Goal: Information Seeking & Learning: Learn about a topic

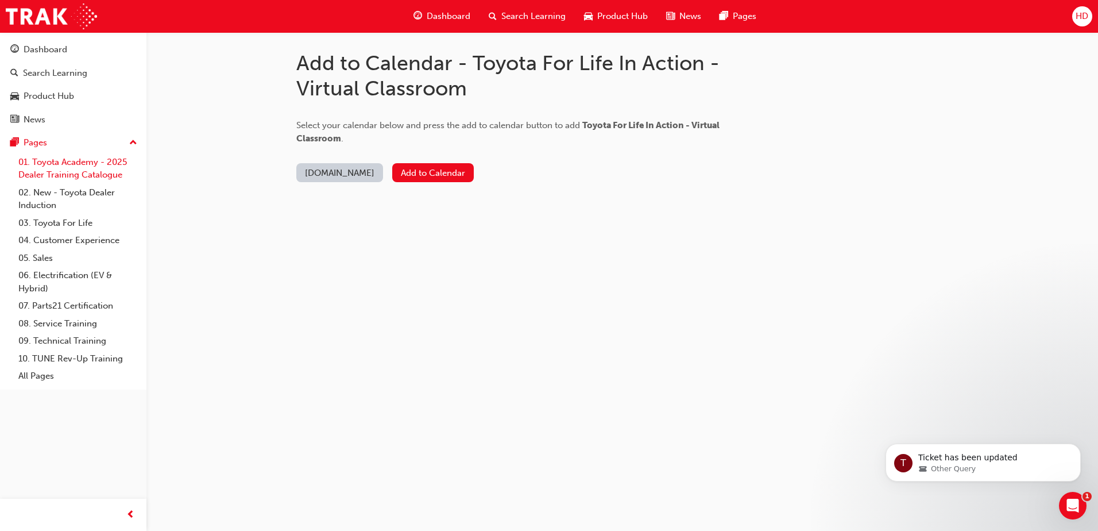
drag, startPoint x: 92, startPoint y: 172, endPoint x: 103, endPoint y: 172, distance: 10.4
click at [92, 172] on link "01. Toyota Academy - 2025 Dealer Training Catalogue" at bounding box center [78, 168] width 128 height 30
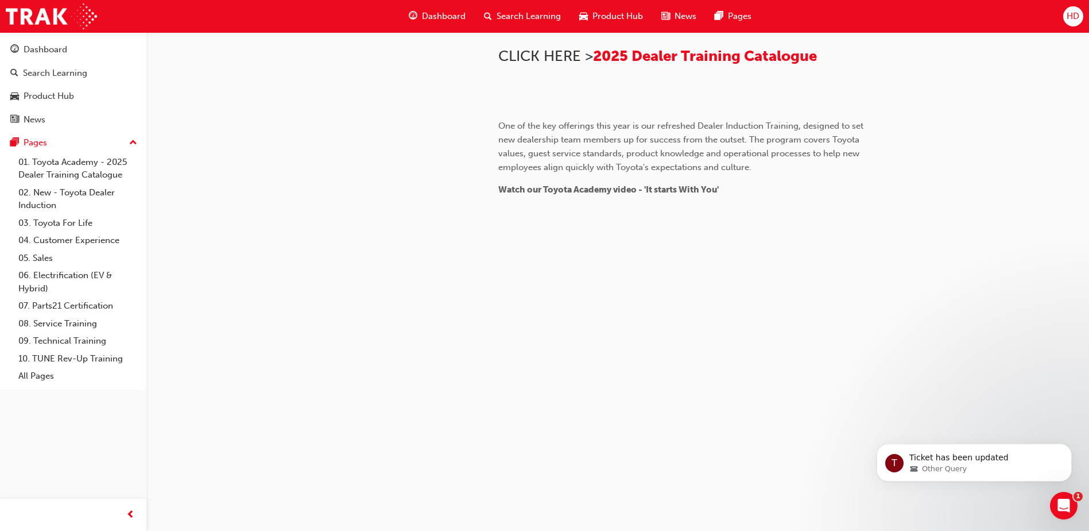
scroll to position [1053, 0]
click at [45, 195] on link "02. New - Toyota Dealer Induction" at bounding box center [78, 199] width 128 height 30
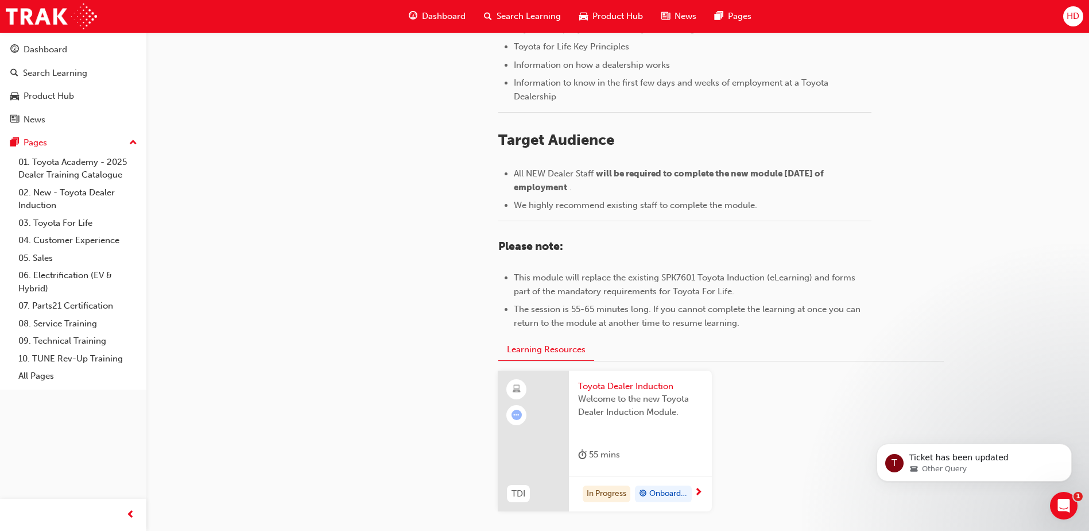
scroll to position [498, 0]
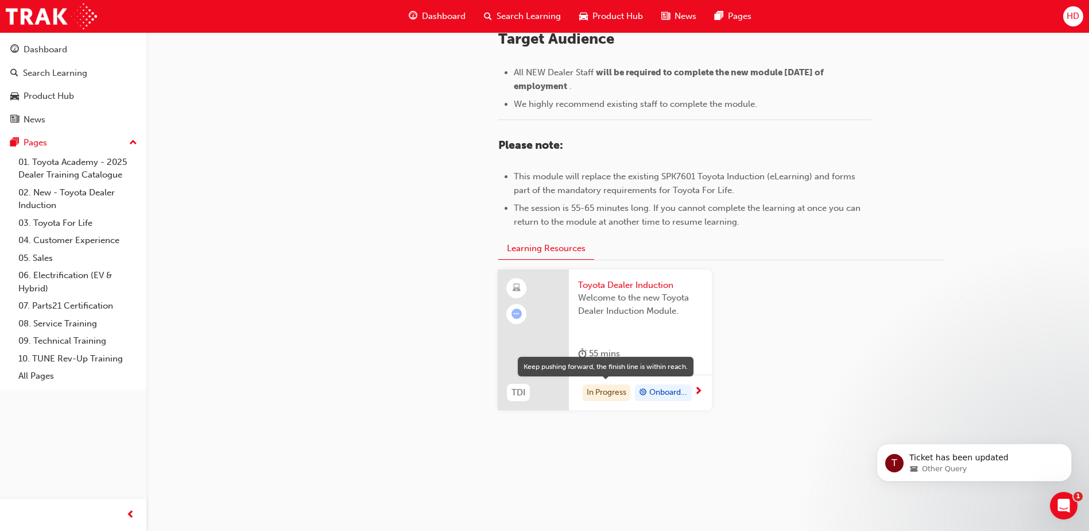
click at [609, 392] on div "In Progress" at bounding box center [607, 392] width 48 height 17
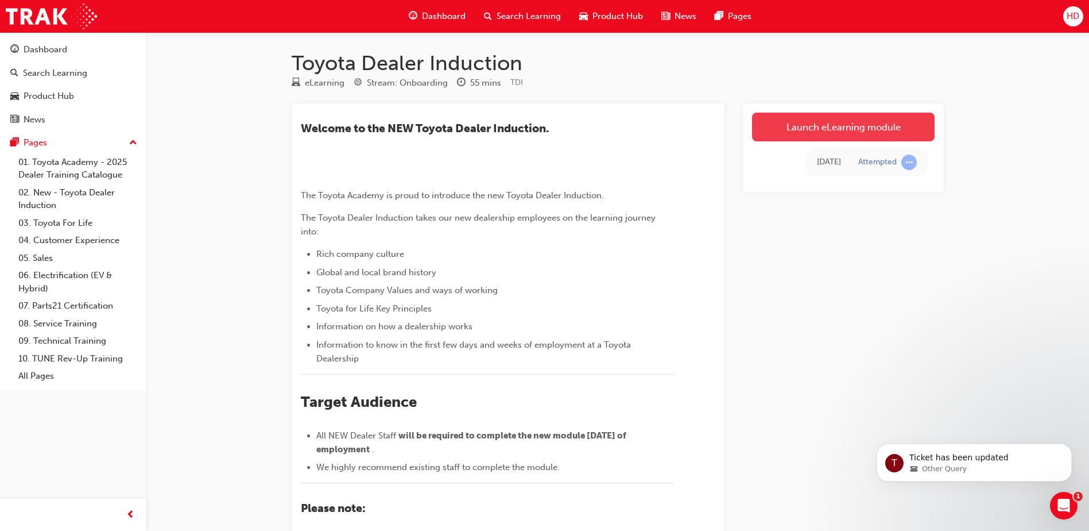
click at [859, 127] on link "Launch eLearning module" at bounding box center [843, 127] width 183 height 29
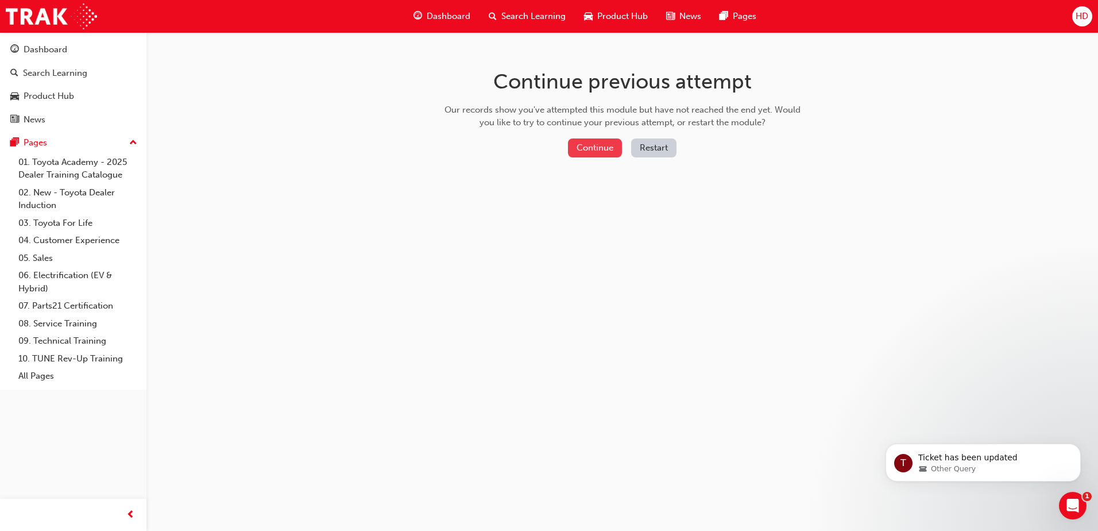
click at [599, 149] on button "Continue" at bounding box center [595, 147] width 54 height 19
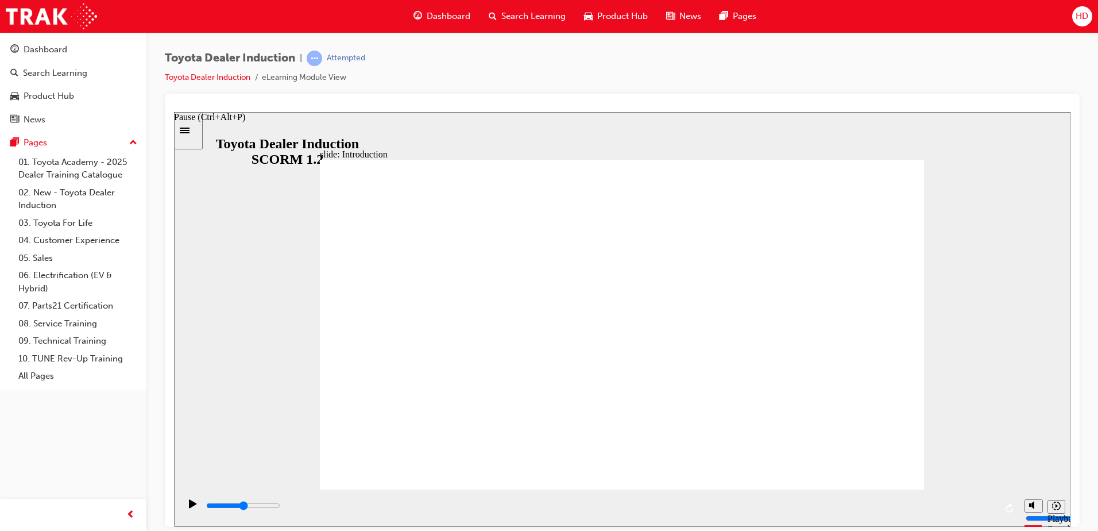
click at [189, 502] on icon "Pause (Ctrl+Alt+P)" at bounding box center [193, 502] width 8 height 9
drag, startPoint x: 1034, startPoint y: 461, endPoint x: 1035, endPoint y: 453, distance: 8.7
type input "10"
click at [1035, 470] on input "volume" at bounding box center [1063, 474] width 74 height 9
click at [1033, 502] on div "misc controls" at bounding box center [1033, 490] width 17 height 43
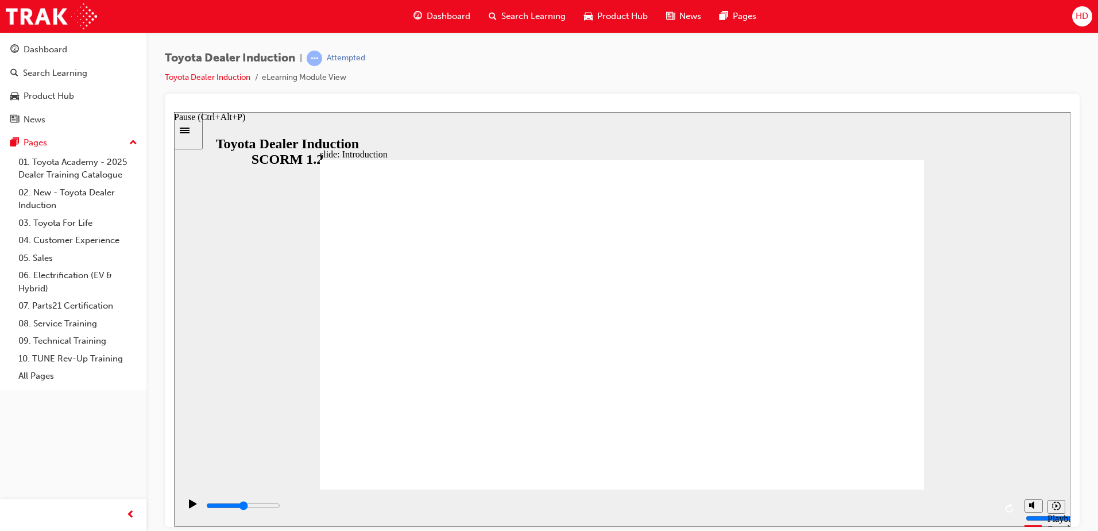
click at [189, 507] on icon "Pause (Ctrl+Alt+P)" at bounding box center [192, 502] width 7 height 9
click at [209, 78] on link "Toyota Dealer Induction" at bounding box center [208, 77] width 86 height 10
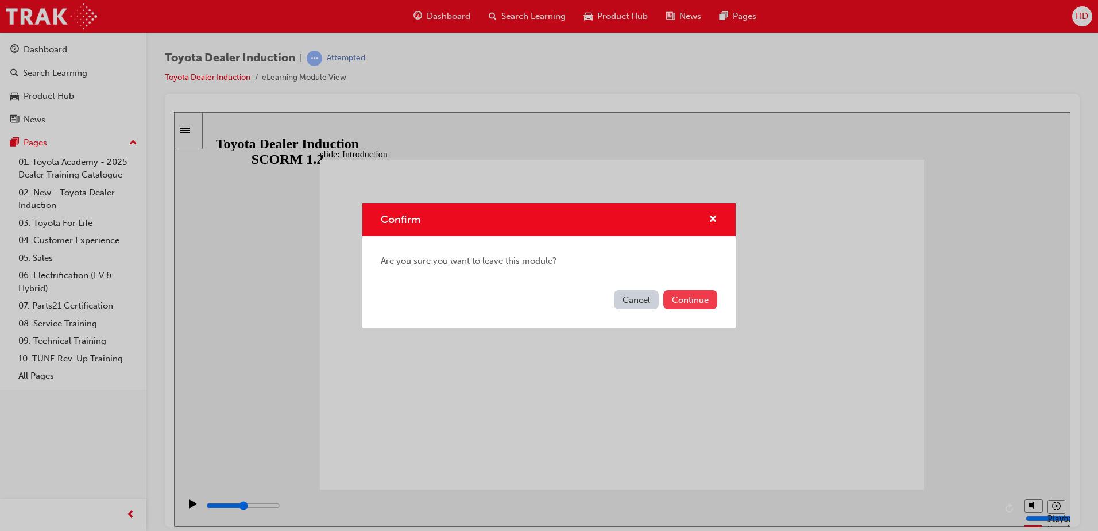
click at [703, 301] on button "Continue" at bounding box center [690, 299] width 54 height 19
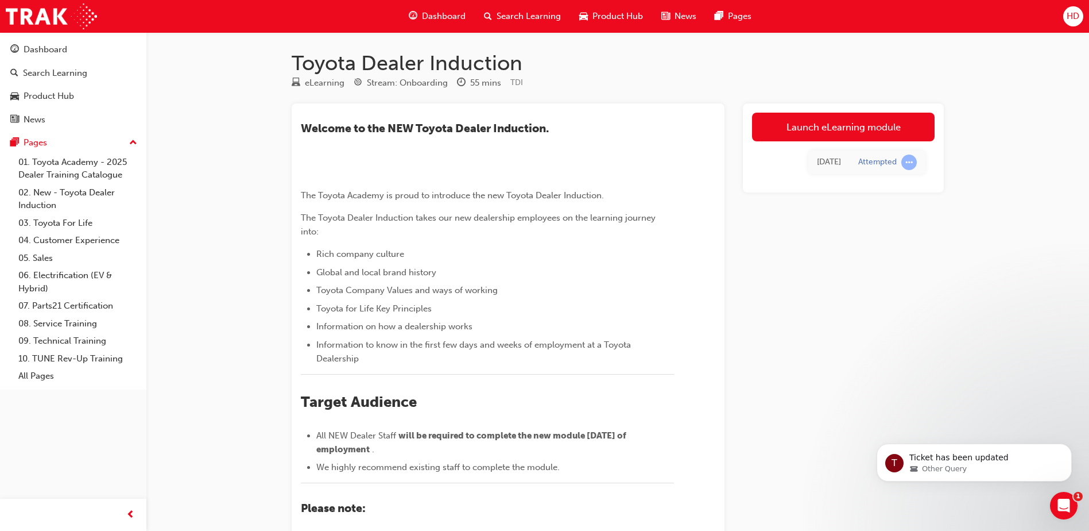
click at [901, 163] on div "Attempted" at bounding box center [888, 162] width 59 height 16
click at [913, 163] on span "learningRecordVerb_ATTEMPT-icon" at bounding box center [910, 162] width 16 height 16
click at [1066, 446] on icon "Dismiss notification" at bounding box center [1069, 446] width 6 height 6
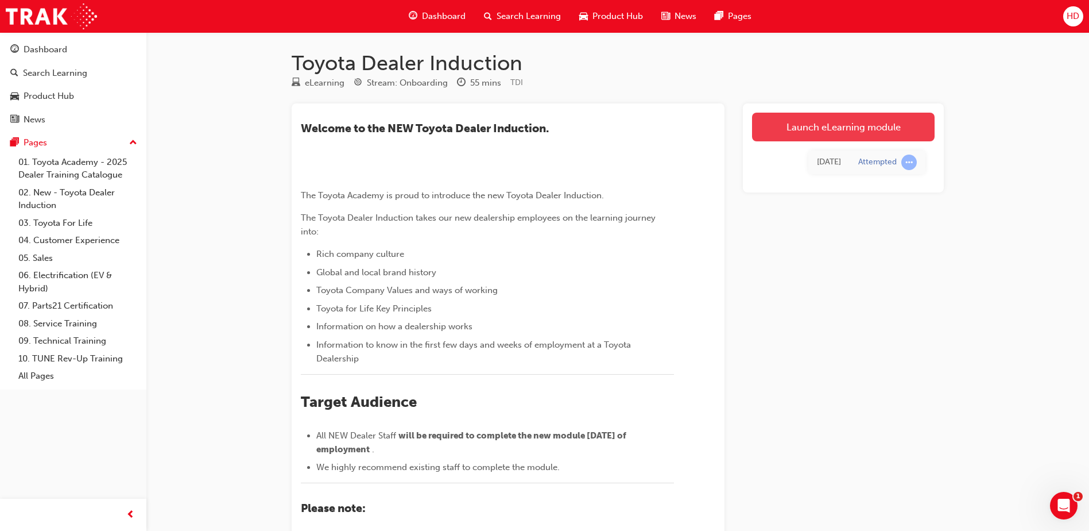
click at [853, 121] on link "Launch eLearning module" at bounding box center [843, 127] width 183 height 29
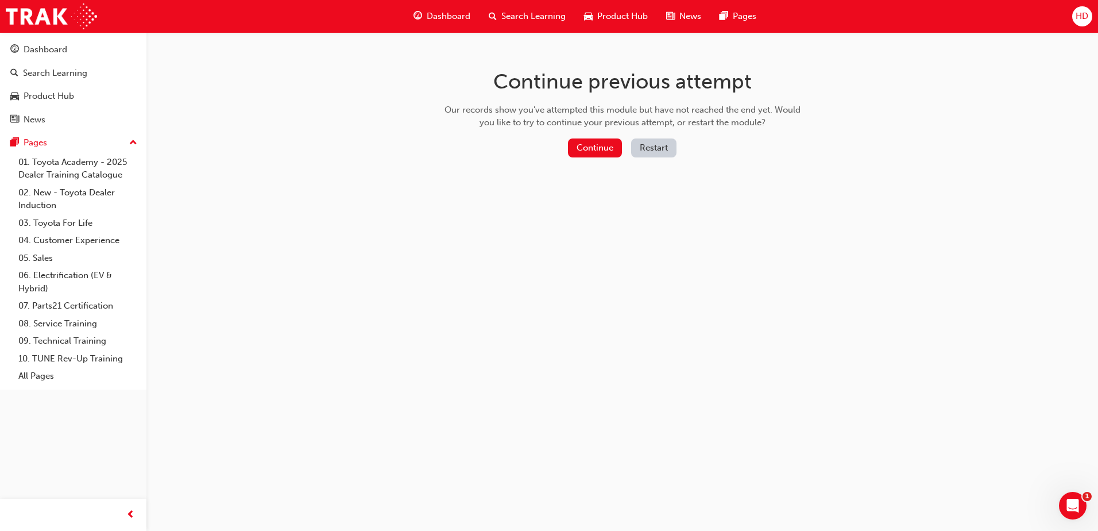
click at [663, 148] on button "Restart" at bounding box center [653, 147] width 45 height 19
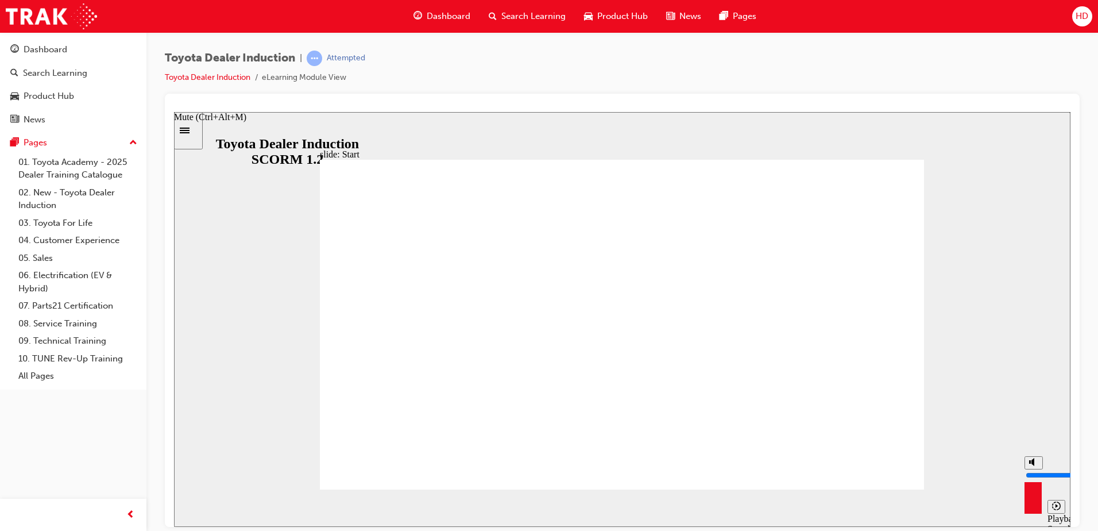
drag, startPoint x: 1034, startPoint y: 462, endPoint x: 1008, endPoint y: 422, distance: 47.8
type input "10"
click at [1033, 470] on input "volume" at bounding box center [1063, 474] width 74 height 9
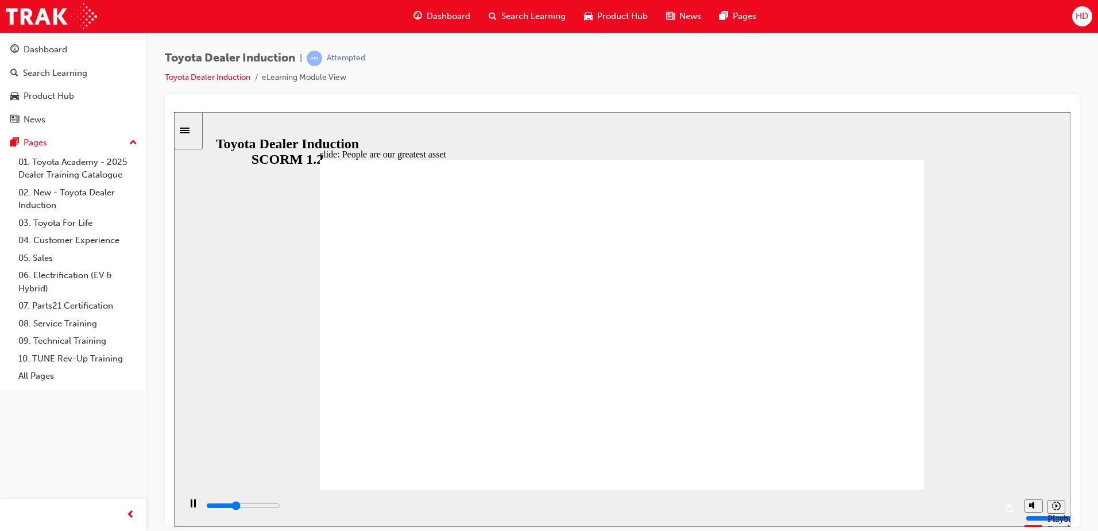
type input "7500"
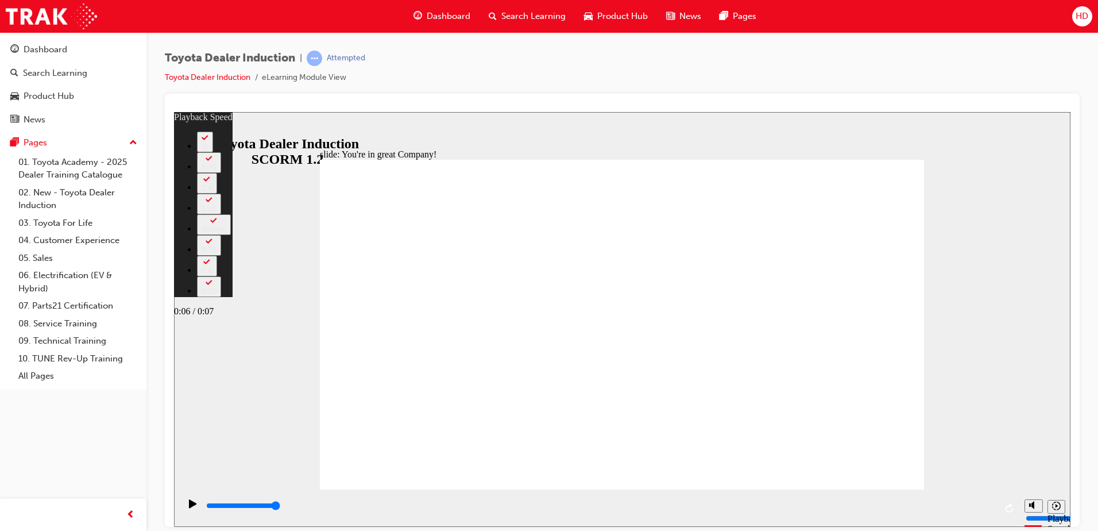
drag, startPoint x: 468, startPoint y: 464, endPoint x: 934, endPoint y: 502, distance: 467.3
click at [934, 502] on div "slide: You're in great Company! playback speed 2 1.75 1.5 1.25 Normal 0.75 0.5 …" at bounding box center [622, 318] width 896 height 415
drag, startPoint x: 919, startPoint y: 464, endPoint x: 895, endPoint y: 463, distance: 24.1
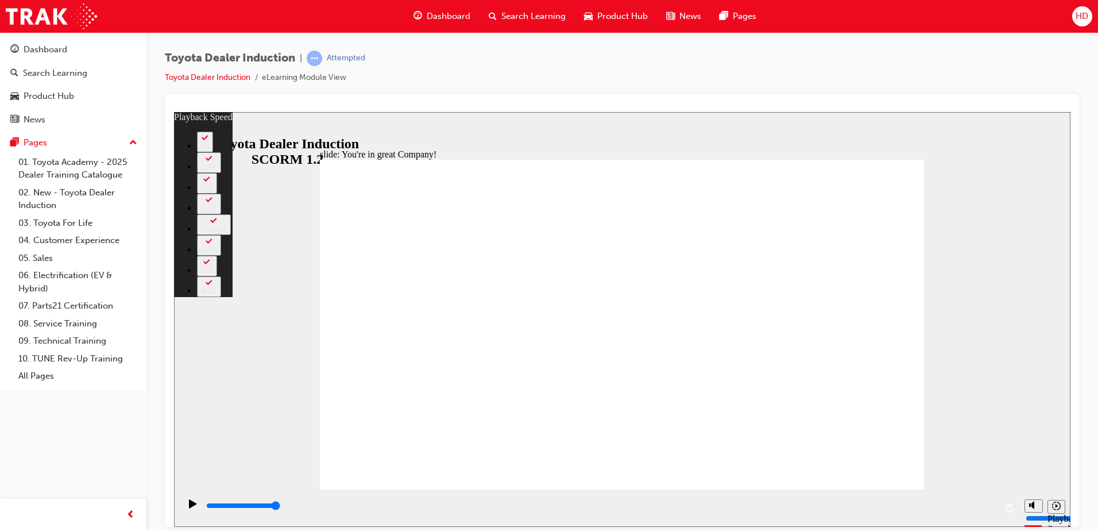
type input "156"
drag, startPoint x: 875, startPoint y: 456, endPoint x: 885, endPoint y: 457, distance: 9.8
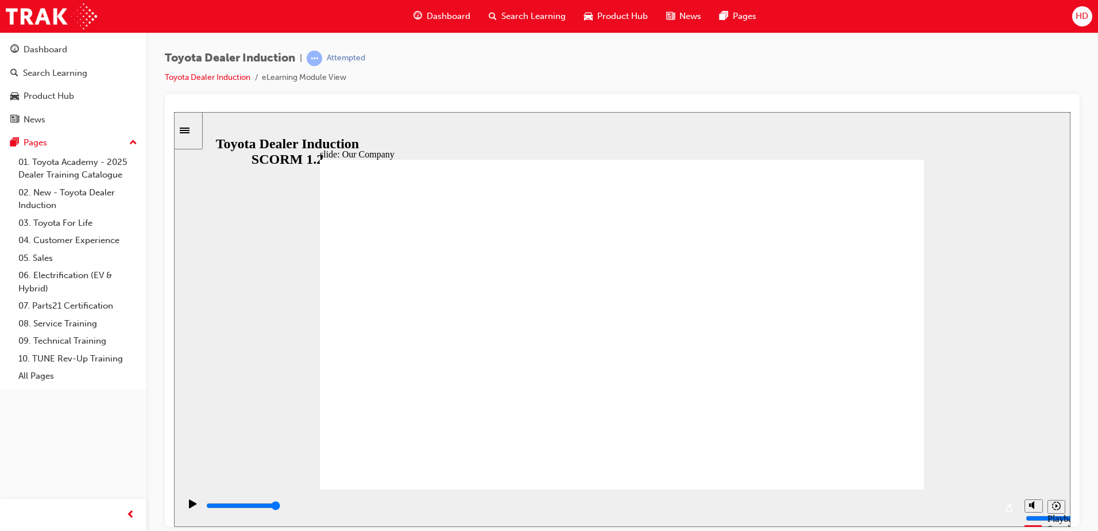
drag, startPoint x: 618, startPoint y: 424, endPoint x: 628, endPoint y: 425, distance: 9.2
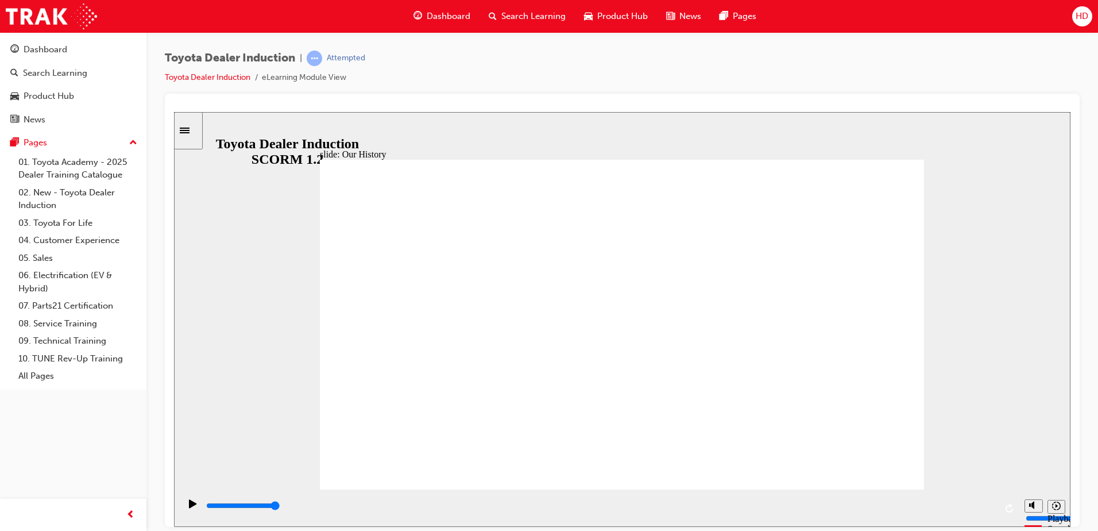
drag, startPoint x: 617, startPoint y: 426, endPoint x: 565, endPoint y: 420, distance: 52.5
drag, startPoint x: 455, startPoint y: 415, endPoint x: 481, endPoint y: 426, distance: 28.6
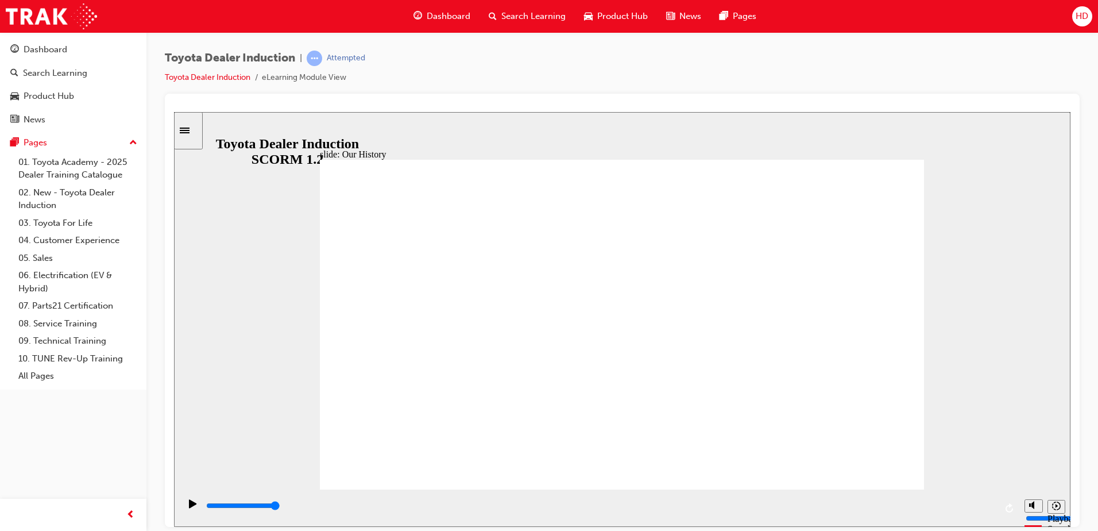
drag, startPoint x: 467, startPoint y: 407, endPoint x: 477, endPoint y: 397, distance: 13.8
drag, startPoint x: 458, startPoint y: 422, endPoint x: 446, endPoint y: 422, distance: 12.6
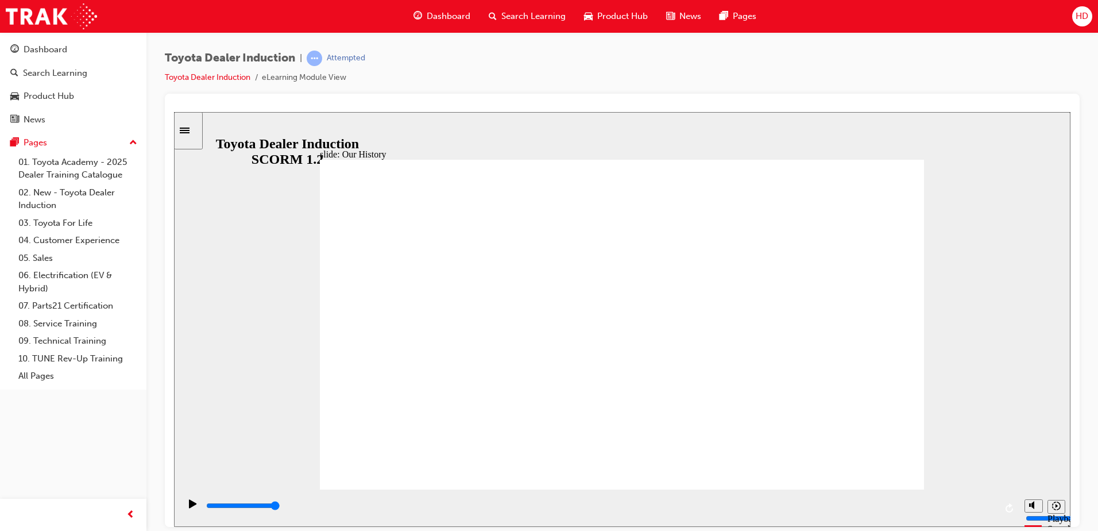
drag, startPoint x: 450, startPoint y: 408, endPoint x: 536, endPoint y: 422, distance: 87.7
drag, startPoint x: 635, startPoint y: 436, endPoint x: 688, endPoint y: 435, distance: 53.4
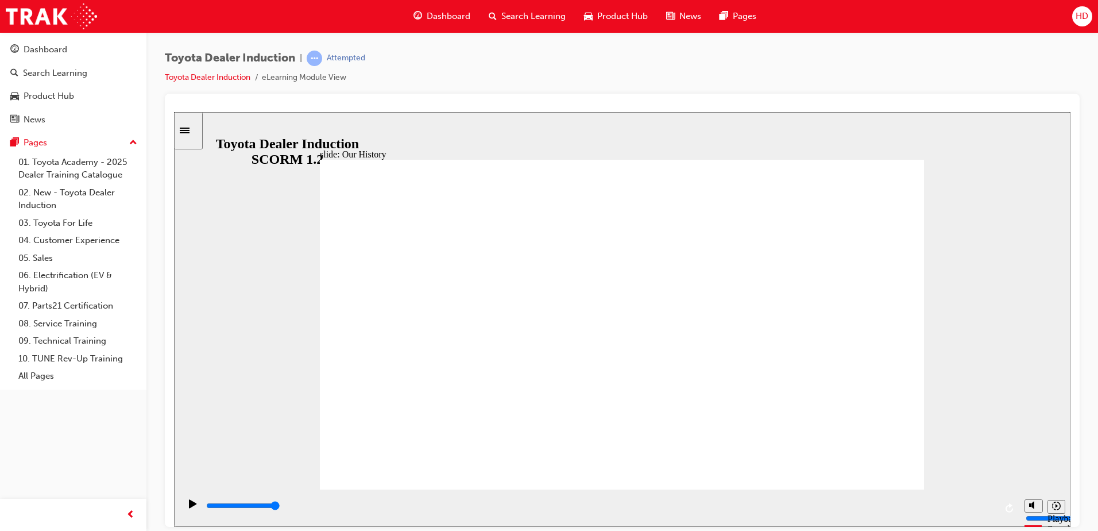
drag, startPoint x: 613, startPoint y: 423, endPoint x: 727, endPoint y: 424, distance: 114.3
drag, startPoint x: 797, startPoint y: 406, endPoint x: 428, endPoint y: 469, distance: 373.5
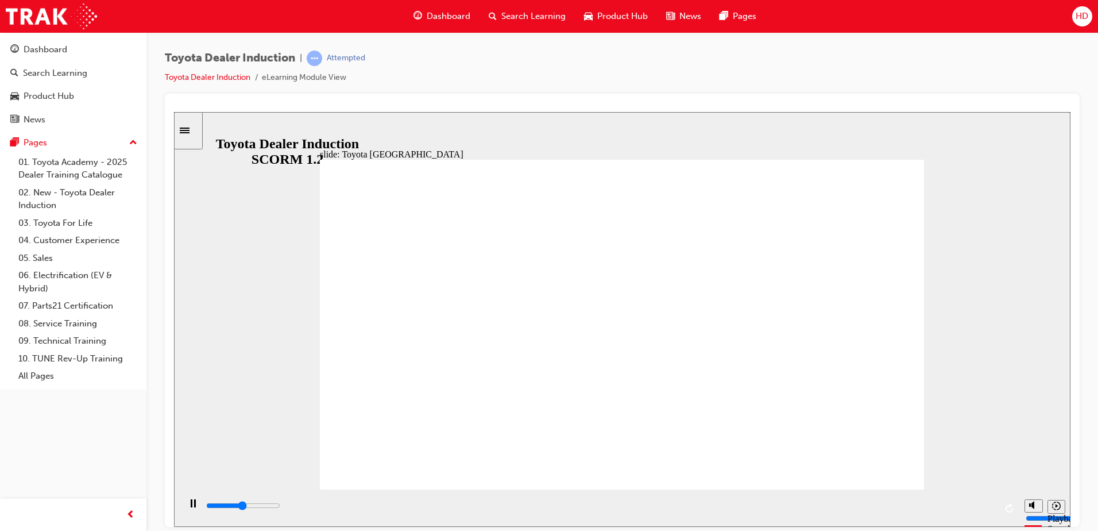
type input "8300"
drag, startPoint x: 788, startPoint y: 420, endPoint x: 668, endPoint y: 409, distance: 121.1
drag, startPoint x: 455, startPoint y: 409, endPoint x: 460, endPoint y: 386, distance: 23.5
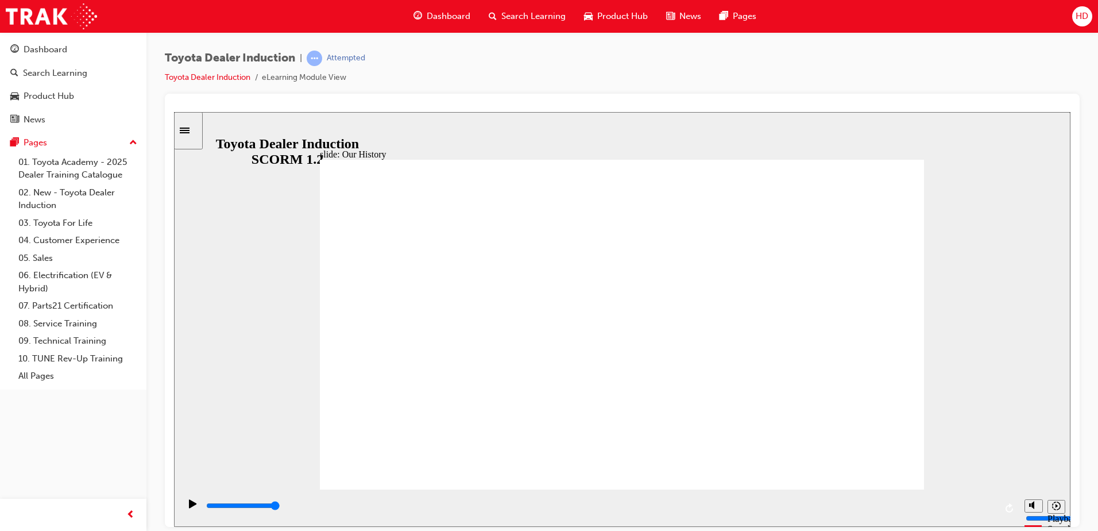
drag, startPoint x: 451, startPoint y: 409, endPoint x: 455, endPoint y: 385, distance: 24.6
drag, startPoint x: 469, startPoint y: 404, endPoint x: 521, endPoint y: 403, distance: 52.3
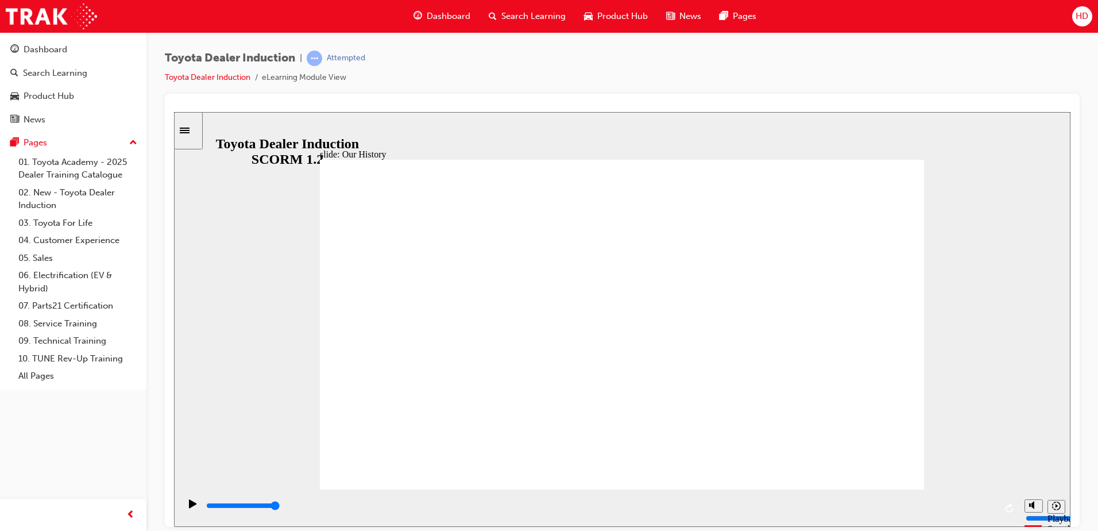
drag, startPoint x: 456, startPoint y: 422, endPoint x: 519, endPoint y: 423, distance: 63.2
drag, startPoint x: 457, startPoint y: 419, endPoint x: 465, endPoint y: 427, distance: 11.0
type input "2"
drag, startPoint x: 451, startPoint y: 422, endPoint x: 560, endPoint y: 432, distance: 109.6
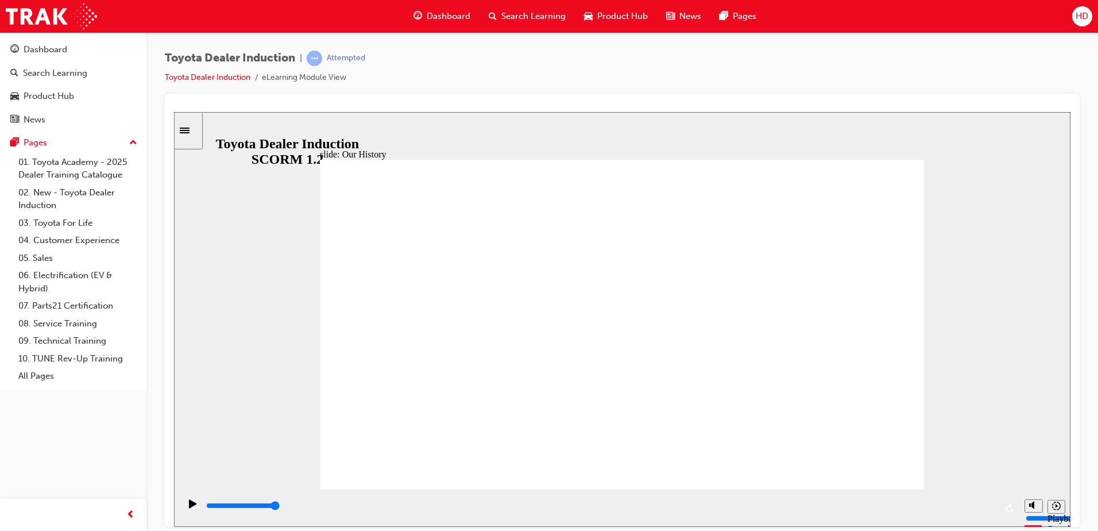
drag, startPoint x: 617, startPoint y: 419, endPoint x: 740, endPoint y: 437, distance: 123.6
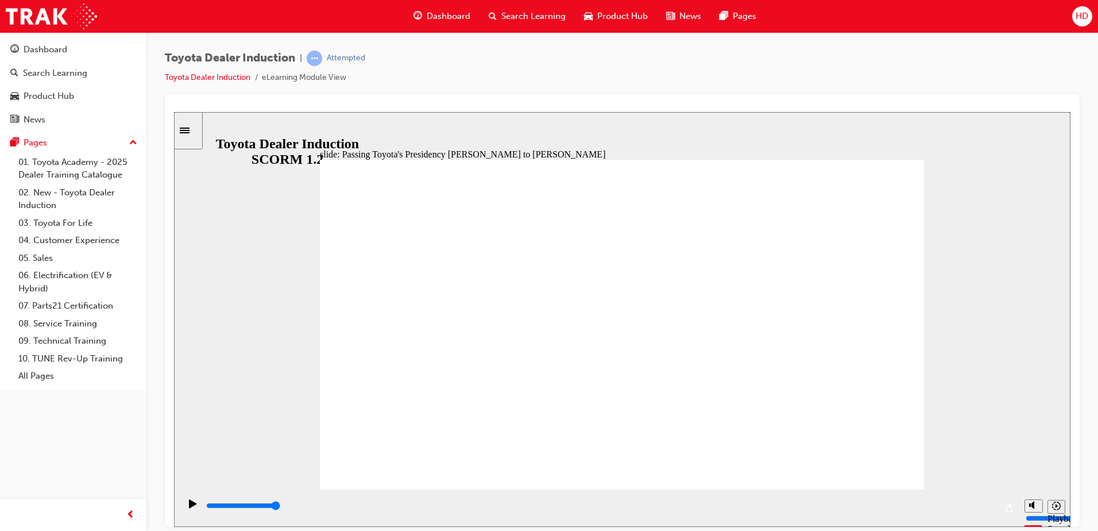
type input "5000"
radio input "true"
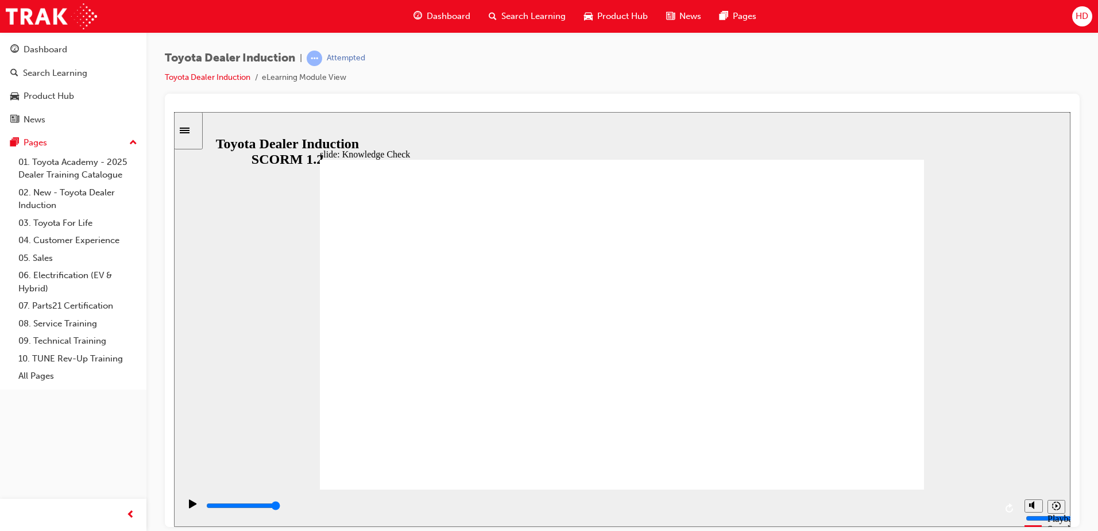
type input "5000"
radio input "true"
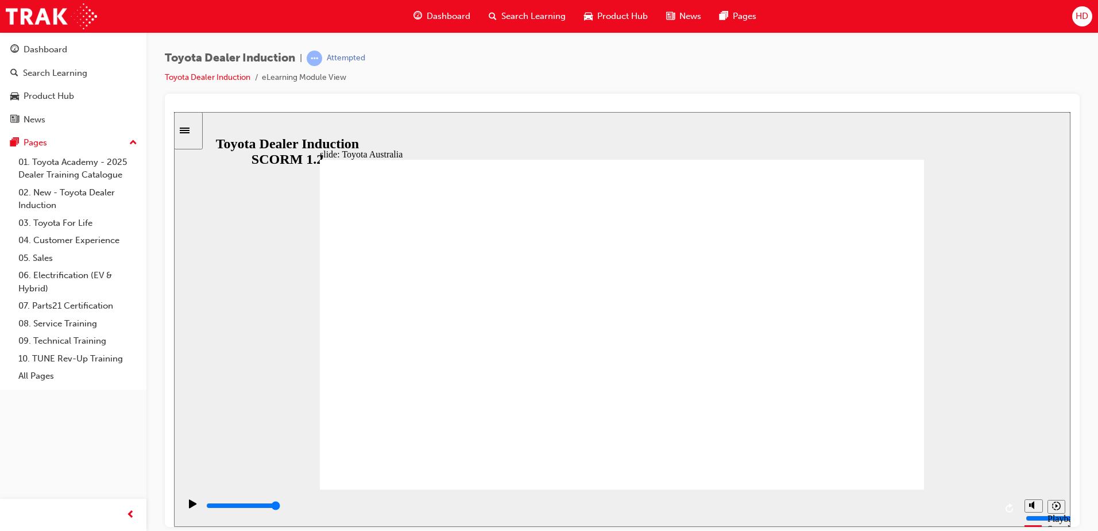
type input "15300"
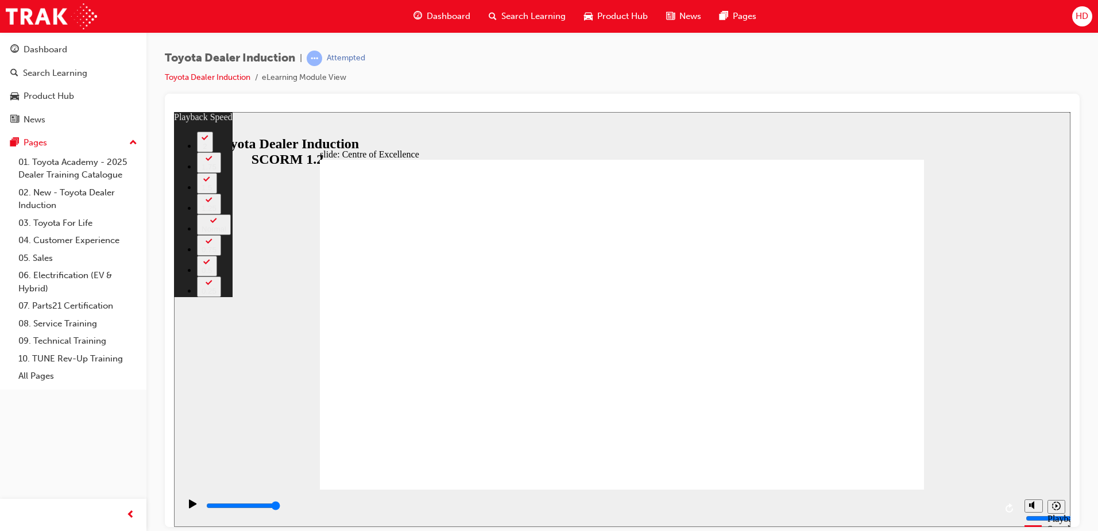
type input "248"
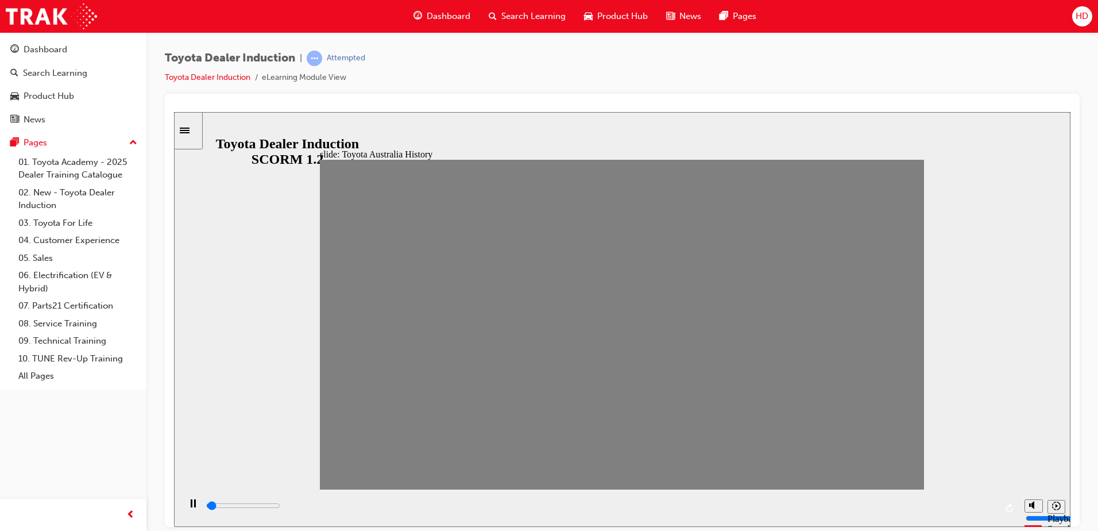
drag, startPoint x: 340, startPoint y: 334, endPoint x: 364, endPoint y: 336, distance: 24.2
drag, startPoint x: 369, startPoint y: 333, endPoint x: 396, endPoint y: 332, distance: 26.4
drag, startPoint x: 399, startPoint y: 330, endPoint x: 417, endPoint y: 330, distance: 17.8
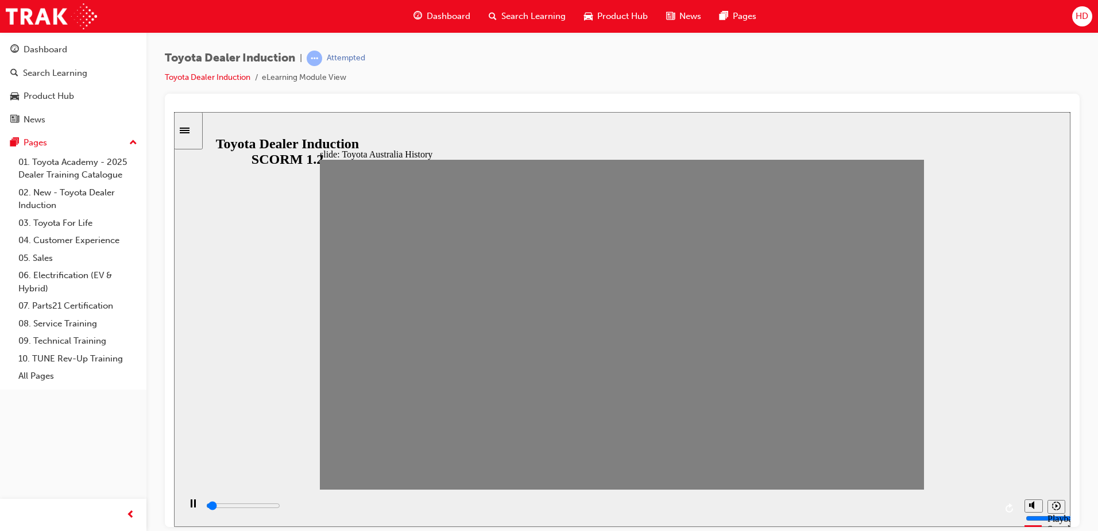
drag, startPoint x: 427, startPoint y: 330, endPoint x: 443, endPoint y: 332, distance: 16.2
drag, startPoint x: 461, startPoint y: 328, endPoint x: 472, endPoint y: 334, distance: 13.1
drag, startPoint x: 479, startPoint y: 333, endPoint x: 497, endPoint y: 332, distance: 18.4
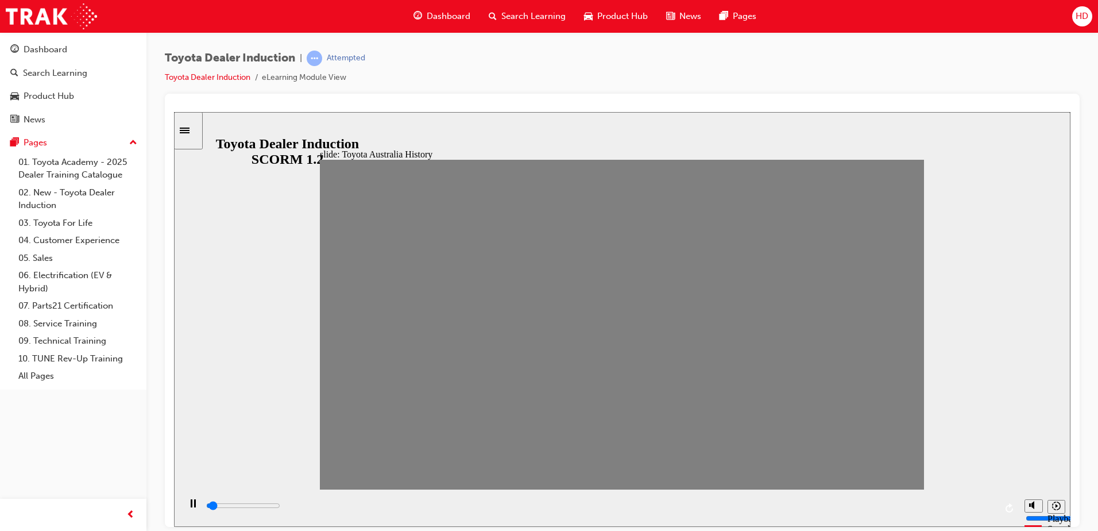
drag, startPoint x: 507, startPoint y: 333, endPoint x: 528, endPoint y: 333, distance: 21.2
drag, startPoint x: 535, startPoint y: 333, endPoint x: 557, endPoint y: 332, distance: 21.9
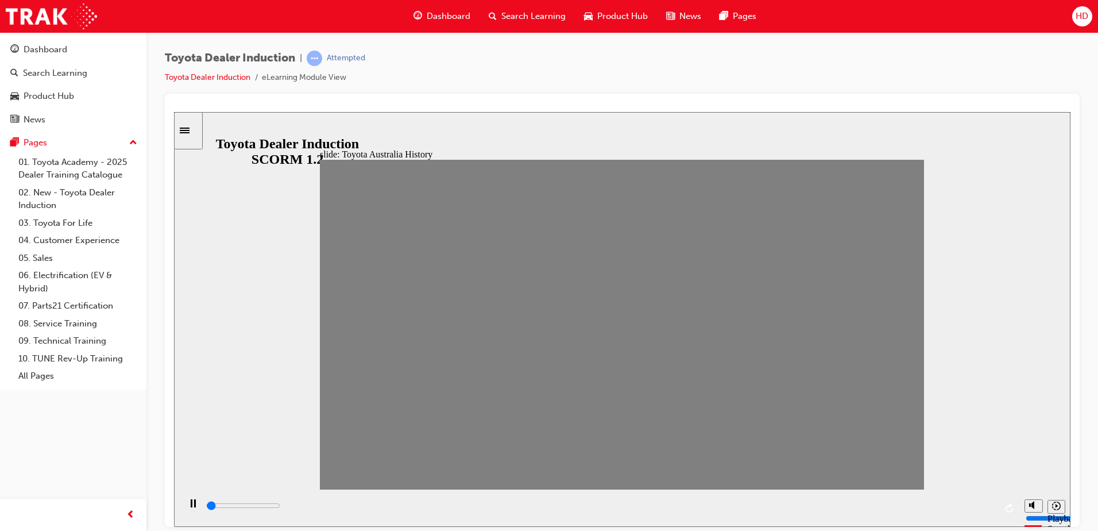
drag, startPoint x: 558, startPoint y: 331, endPoint x: 573, endPoint y: 334, distance: 15.7
drag, startPoint x: 590, startPoint y: 329, endPoint x: 613, endPoint y: 330, distance: 22.4
drag, startPoint x: 617, startPoint y: 327, endPoint x: 632, endPoint y: 329, distance: 15.1
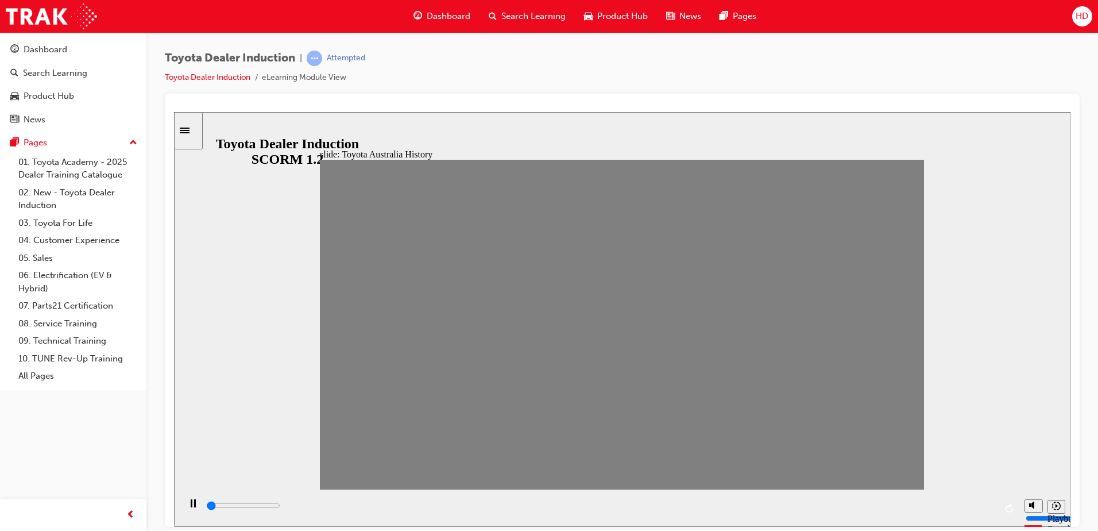
drag, startPoint x: 644, startPoint y: 329, endPoint x: 668, endPoint y: 329, distance: 24.1
drag, startPoint x: 674, startPoint y: 333, endPoint x: 703, endPoint y: 332, distance: 28.7
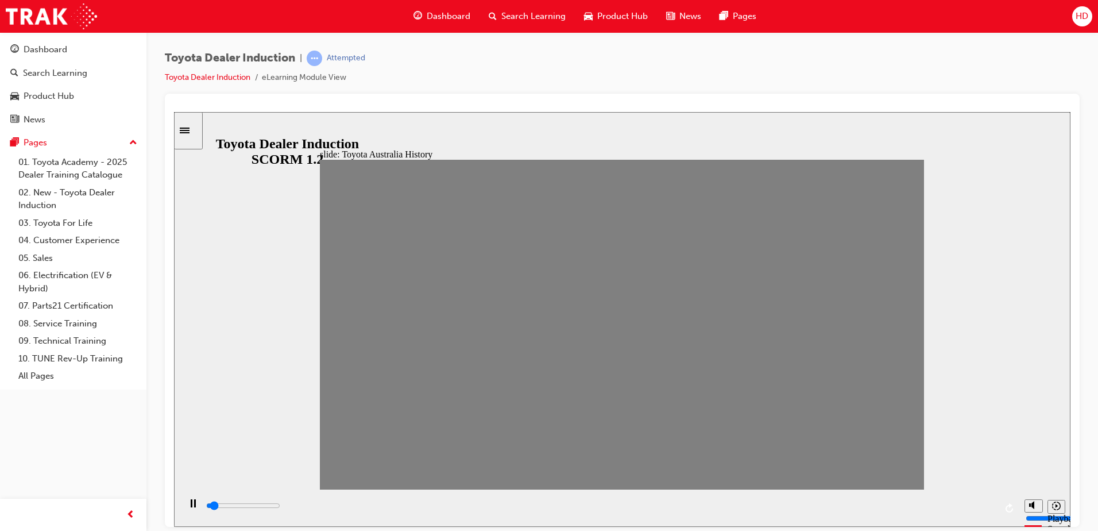
drag, startPoint x: 696, startPoint y: 327, endPoint x: 714, endPoint y: 329, distance: 18.5
drag, startPoint x: 729, startPoint y: 331, endPoint x: 745, endPoint y: 331, distance: 16.1
drag, startPoint x: 755, startPoint y: 328, endPoint x: 778, endPoint y: 328, distance: 23.0
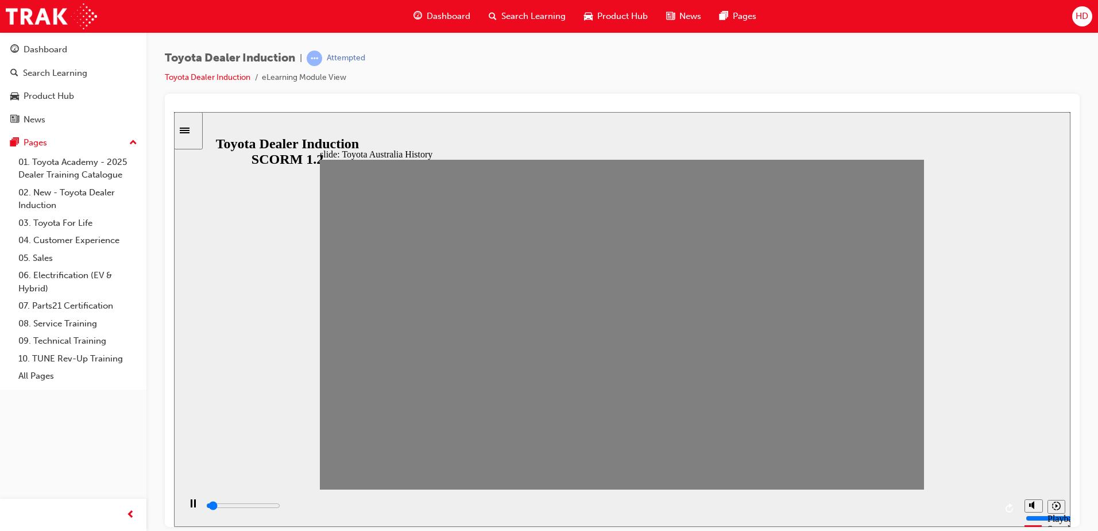
drag, startPoint x: 794, startPoint y: 334, endPoint x: 809, endPoint y: 333, distance: 14.4
drag, startPoint x: 818, startPoint y: 335, endPoint x: 843, endPoint y: 336, distance: 25.3
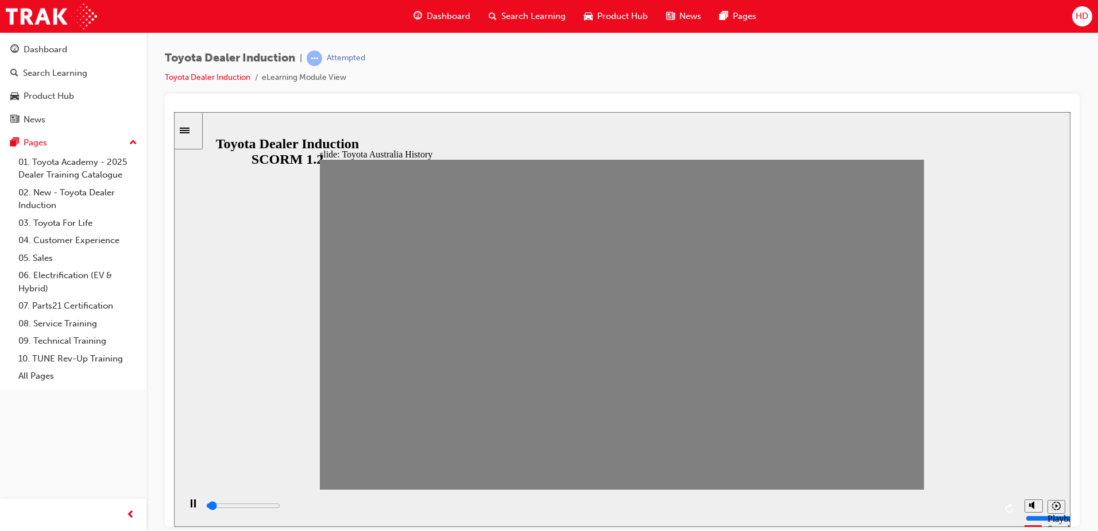
drag, startPoint x: 842, startPoint y: 331, endPoint x: 860, endPoint y: 328, distance: 18.6
drag, startPoint x: 870, startPoint y: 333, endPoint x: 886, endPoint y: 333, distance: 15.5
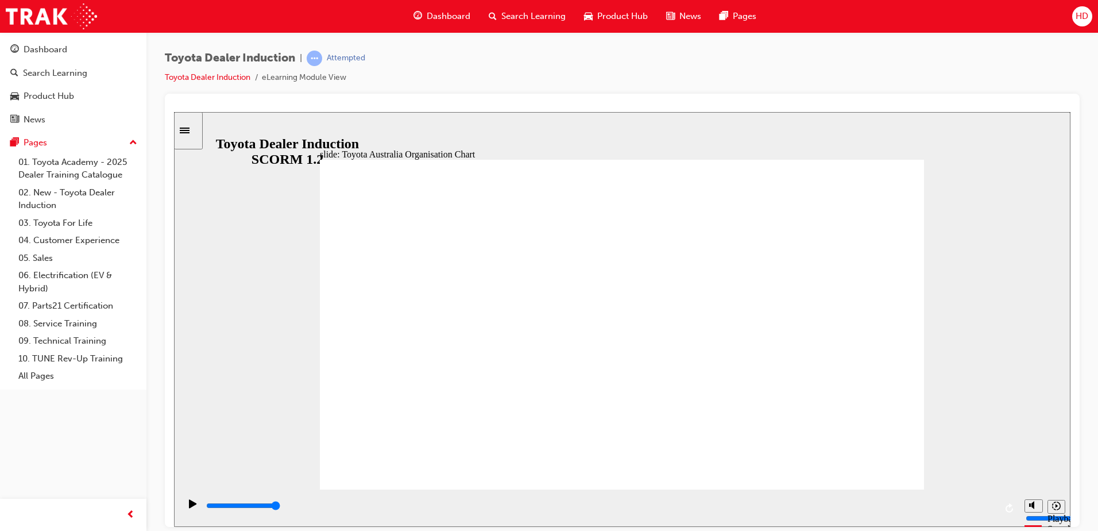
type input "5000"
radio input "true"
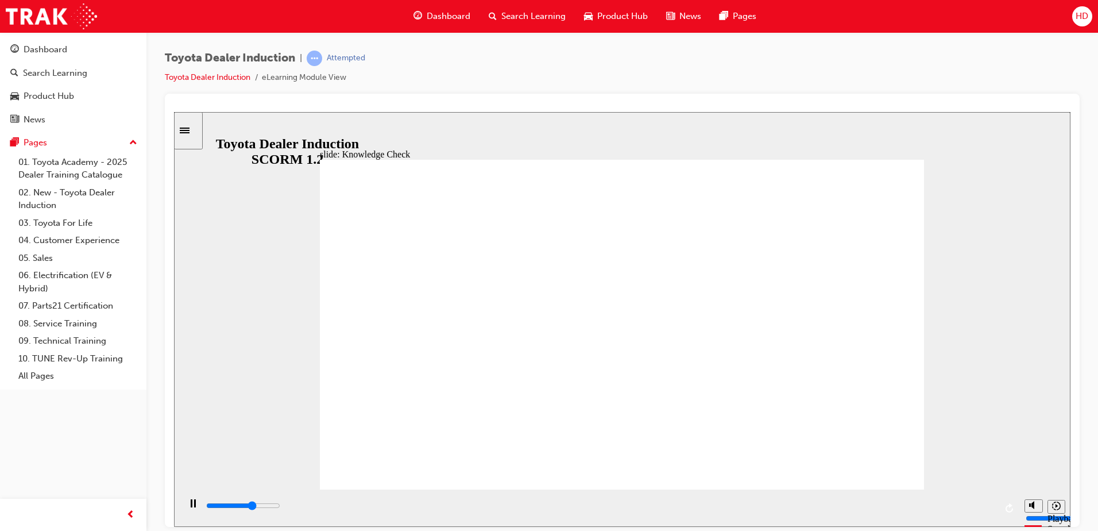
type input "3200"
radio input "true"
type input "5000"
radio input "true"
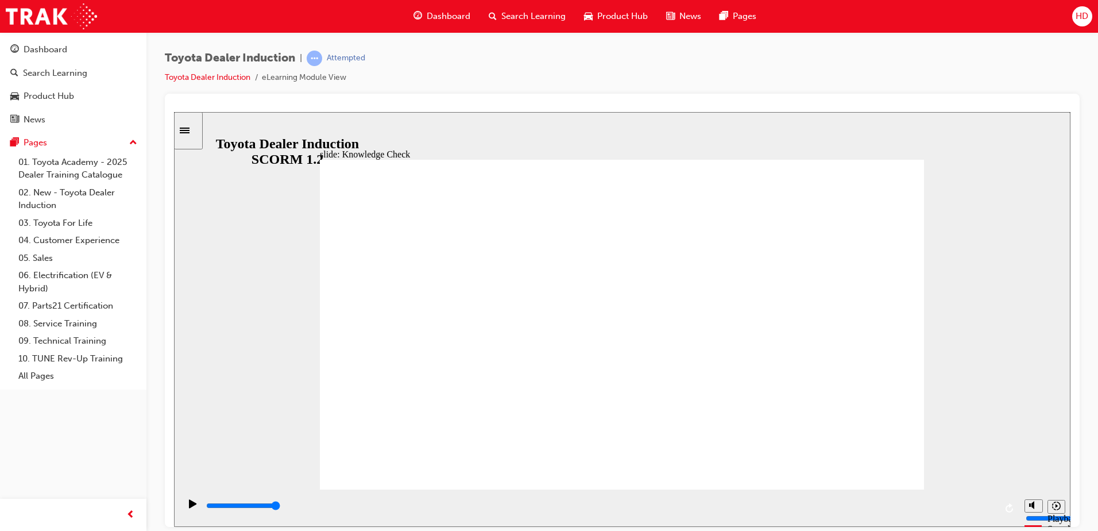
type input "9200"
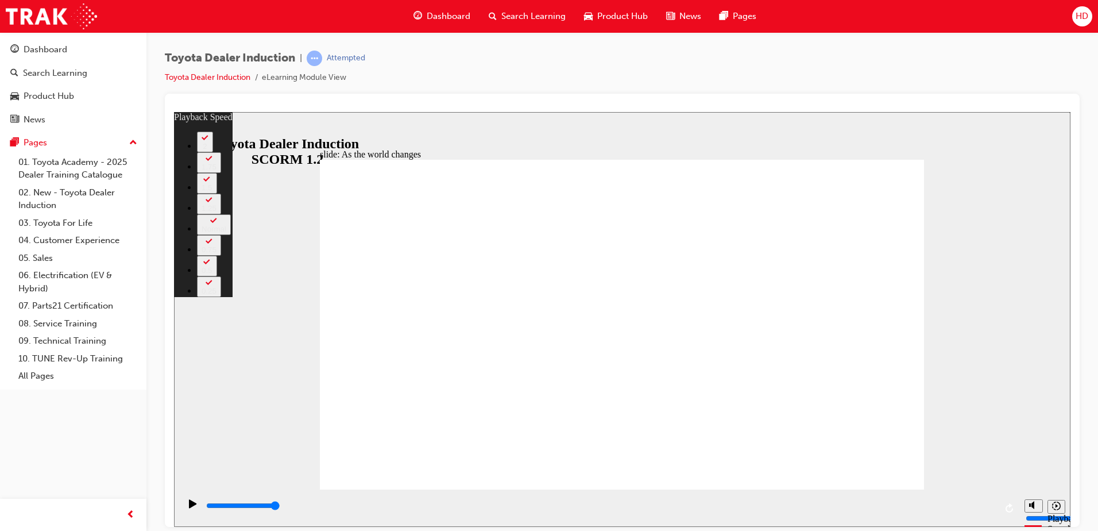
drag, startPoint x: 553, startPoint y: 466, endPoint x: 692, endPoint y: 477, distance: 139.4
drag, startPoint x: 706, startPoint y: 462, endPoint x: 855, endPoint y: 469, distance: 148.9
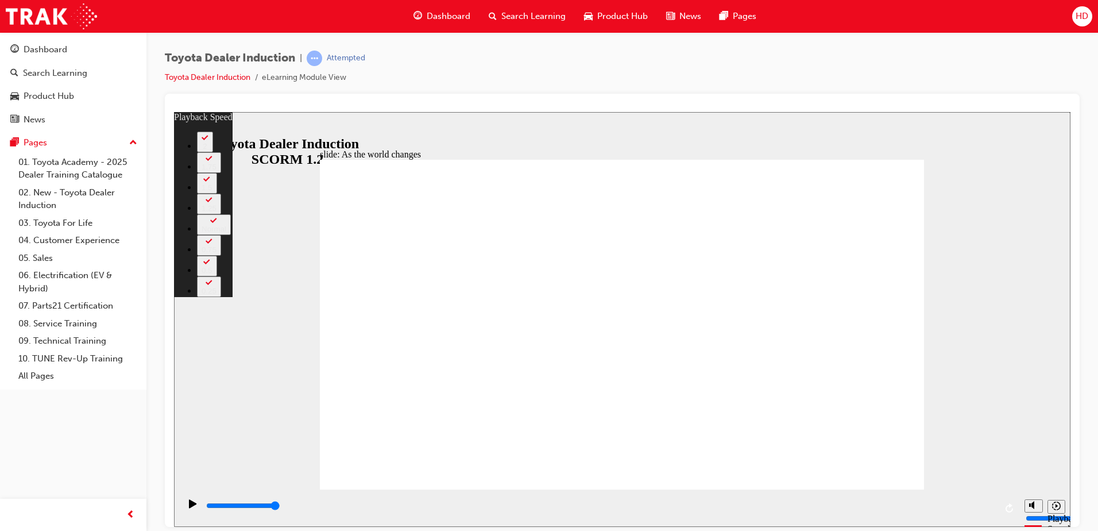
type input "128"
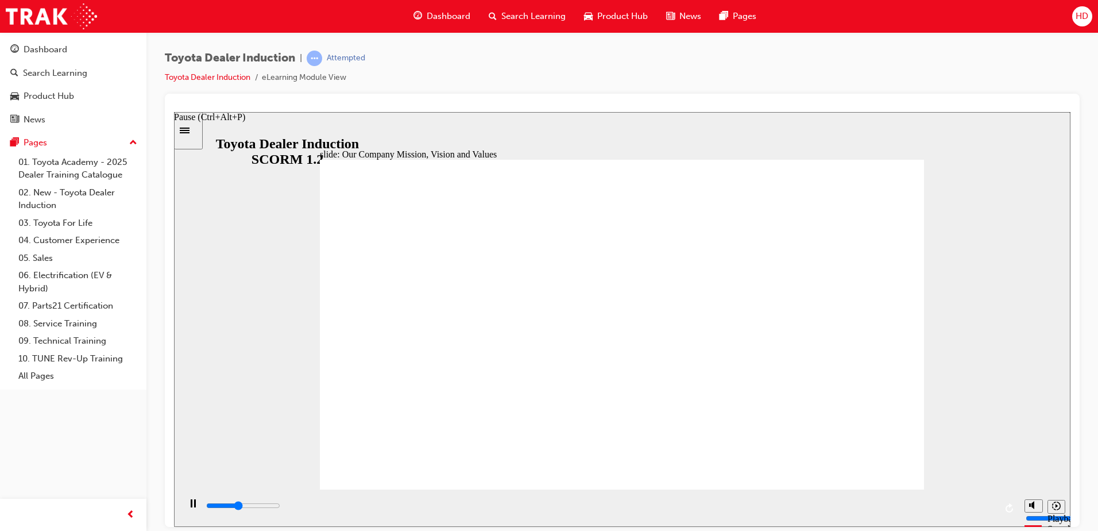
click at [193, 509] on div "Pause (Ctrl+Alt+P)" at bounding box center [193, 508] width 20 height 20
click at [189, 507] on icon "Play (Ctrl+Alt+P)" at bounding box center [192, 502] width 7 height 9
type input "35600"
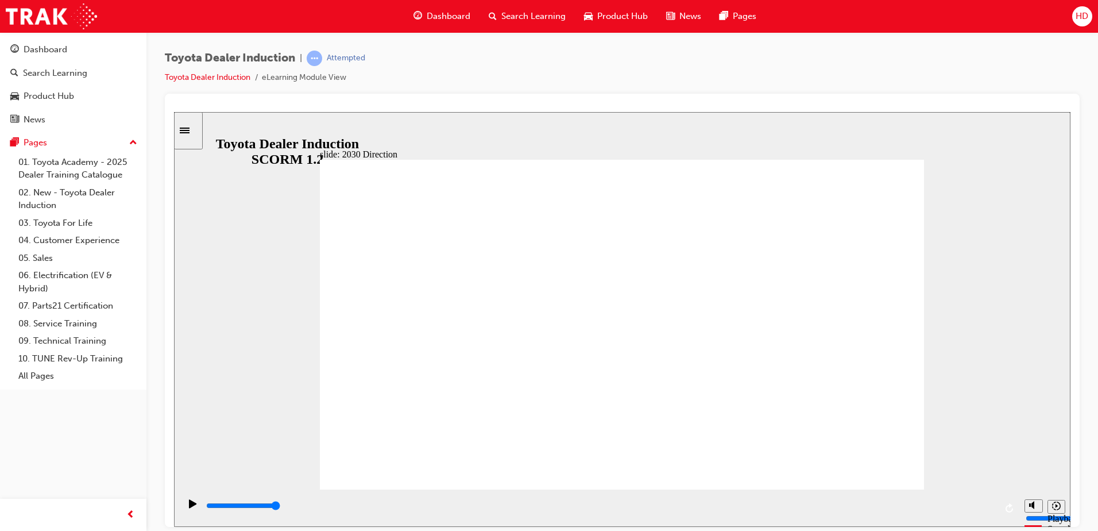
type input "5000"
type input "M"
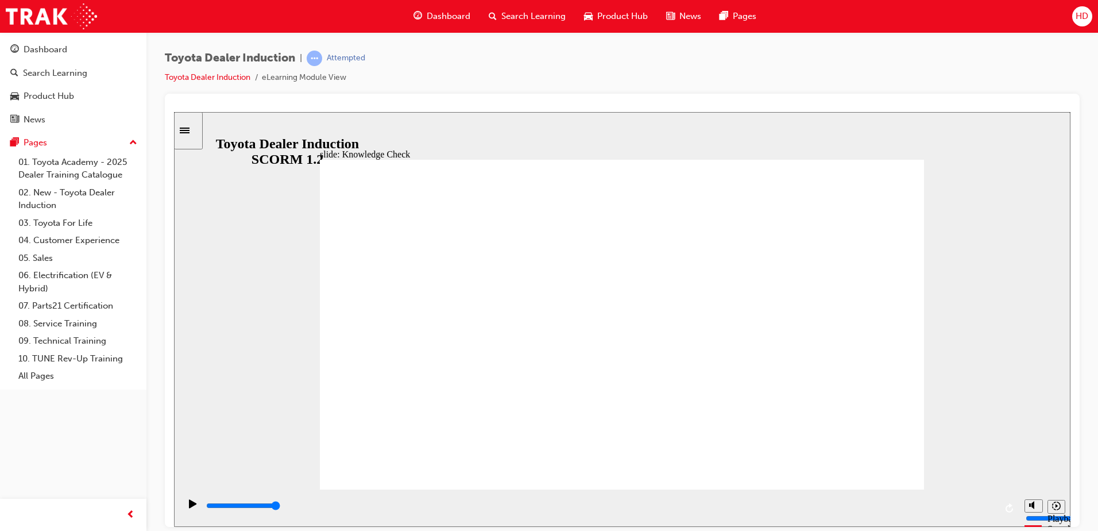
type input "Mo"
type input "Mob"
type input "Mobi"
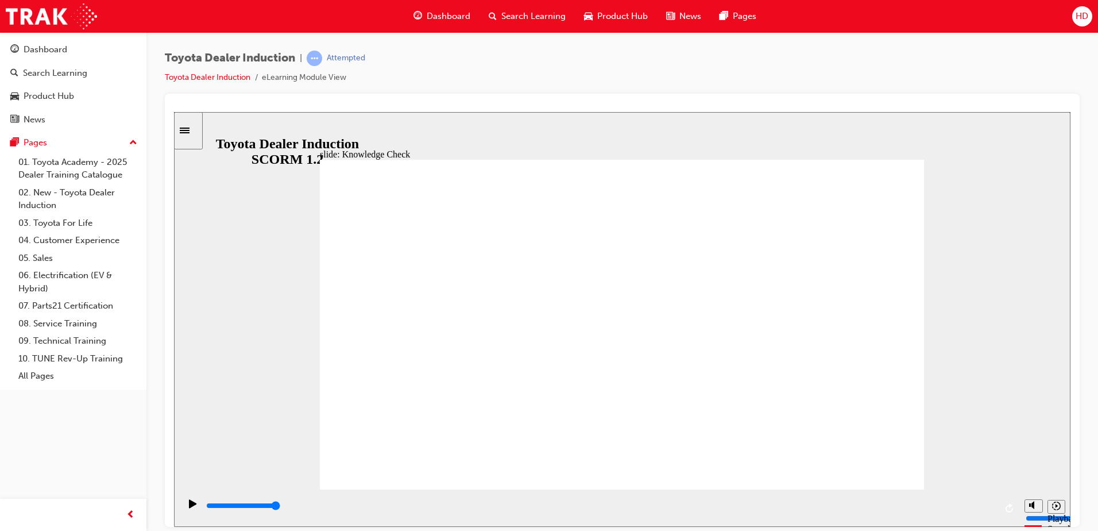
type input "Mobi"
type input "Mobil"
type input "Mobili"
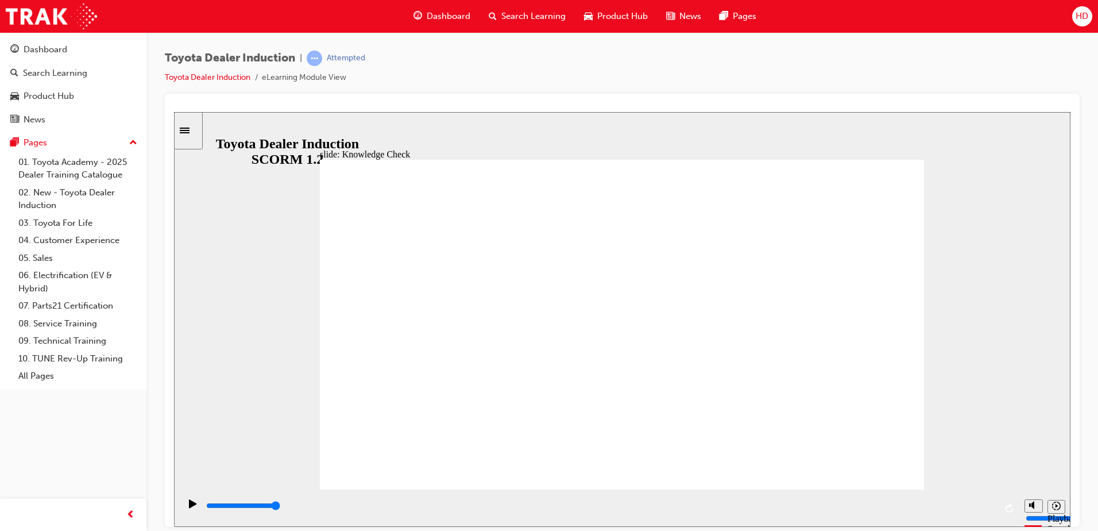
type input "Mobilit"
type input "Mobility"
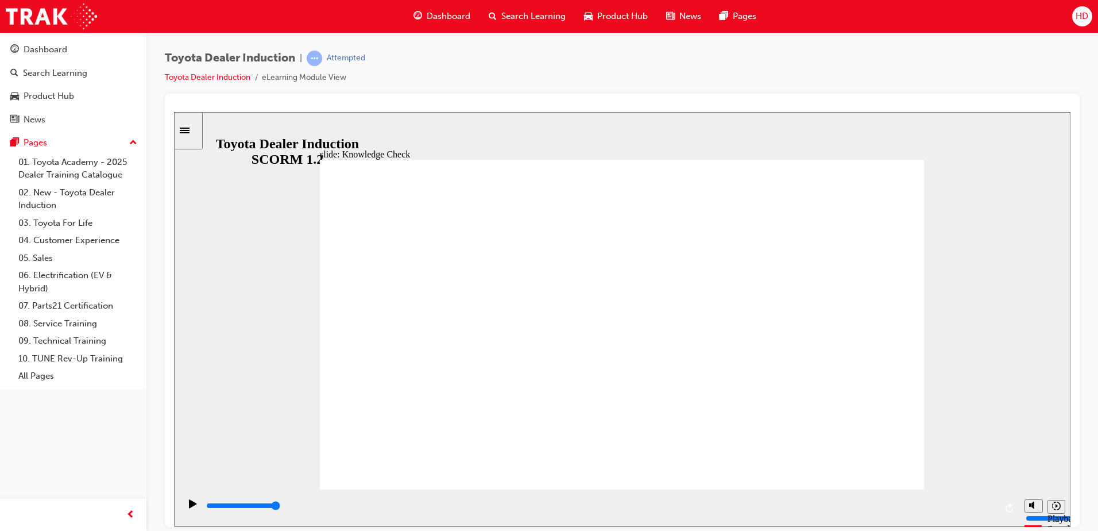
type input "Mobility"
type input "400"
type input "Mobility"
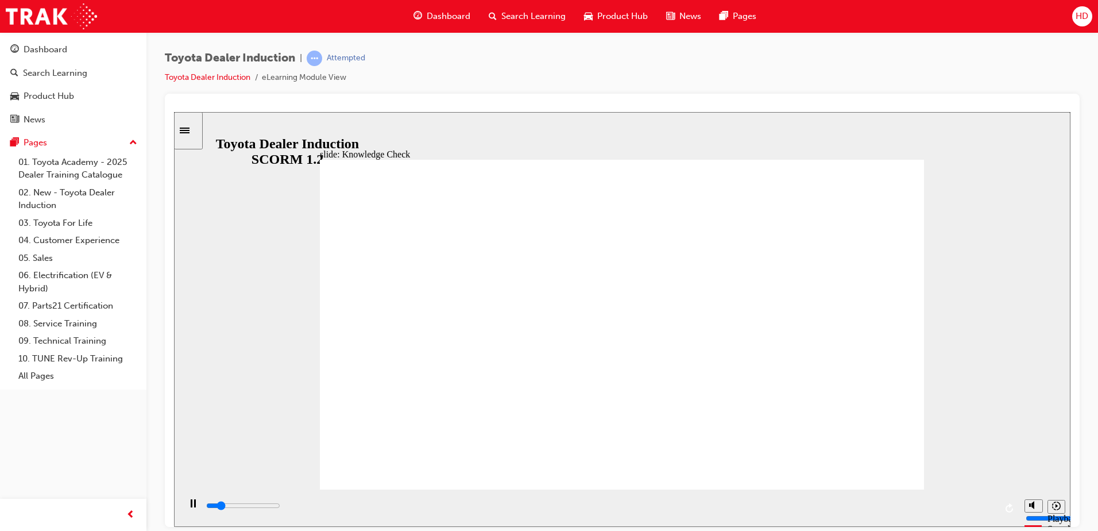
type input "800"
type input "Mobility"
drag, startPoint x: 498, startPoint y: 338, endPoint x: 384, endPoint y: 333, distance: 114.9
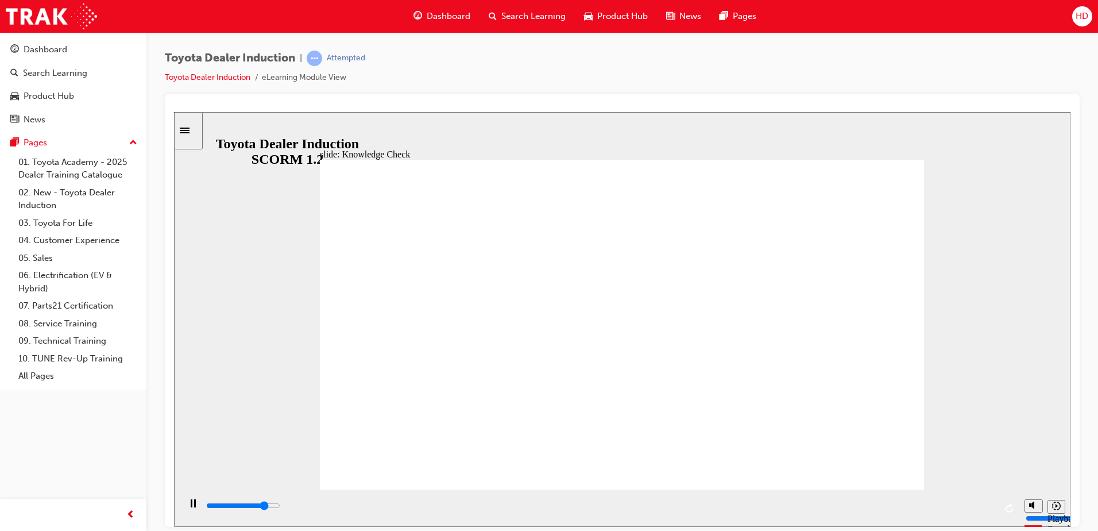
type input "5000"
type input "H"
type input "Ha"
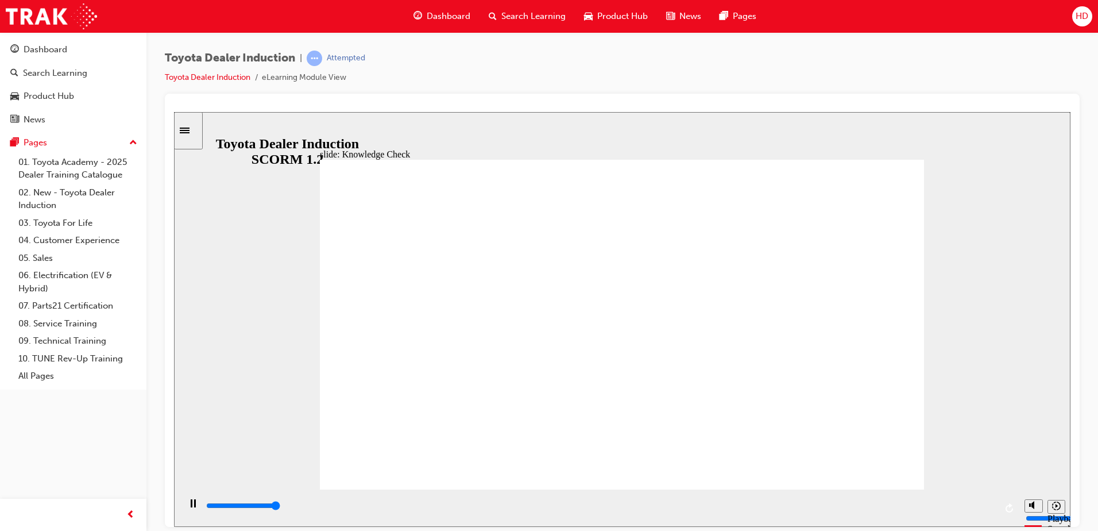
type input "Ha"
type input "Hap"
type input "Happ"
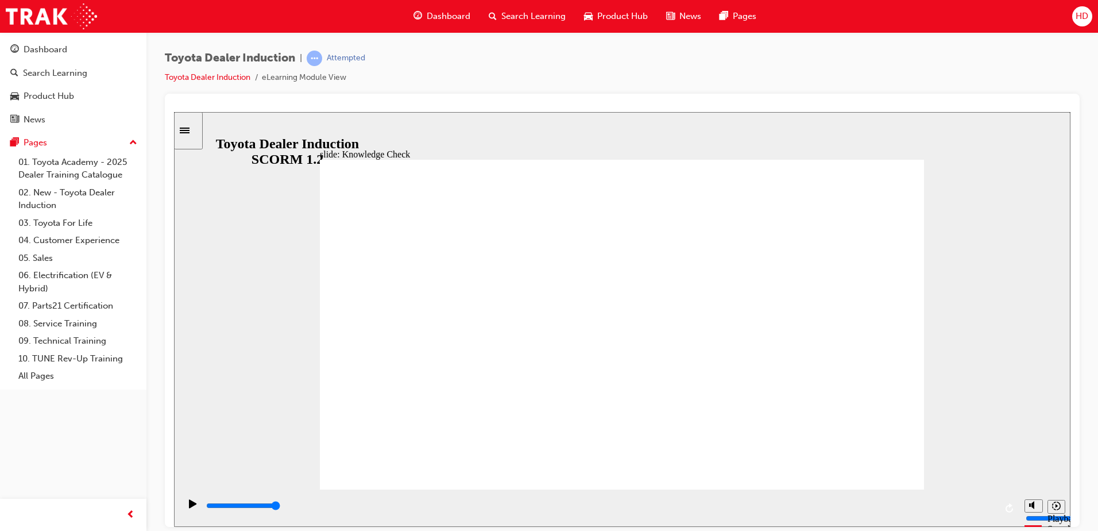
type input "Happi"
type input "Happin"
type input "Happine"
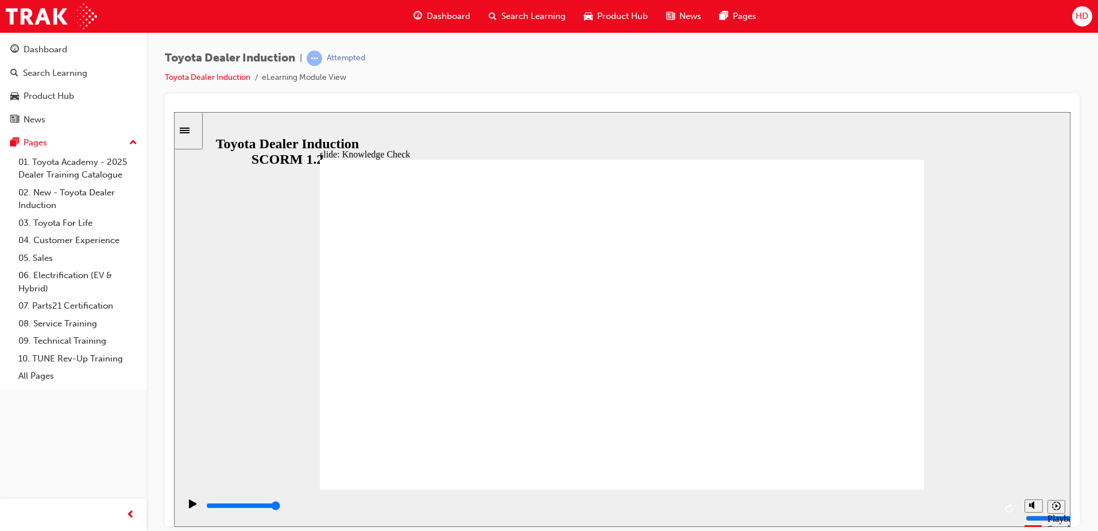
type input "Happine"
type input "Happines"
type input "Happiness"
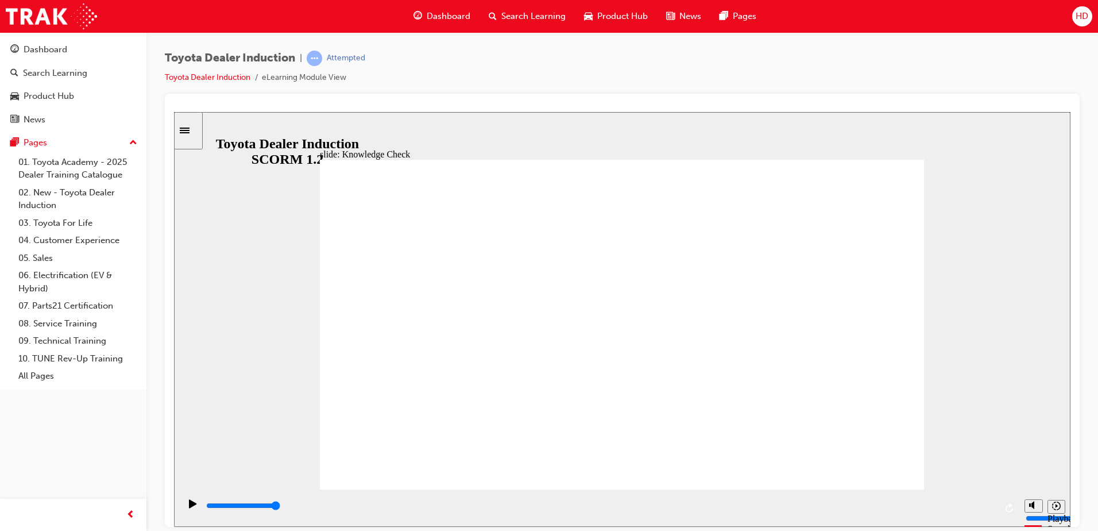
type input "Happiness"
type input "5000"
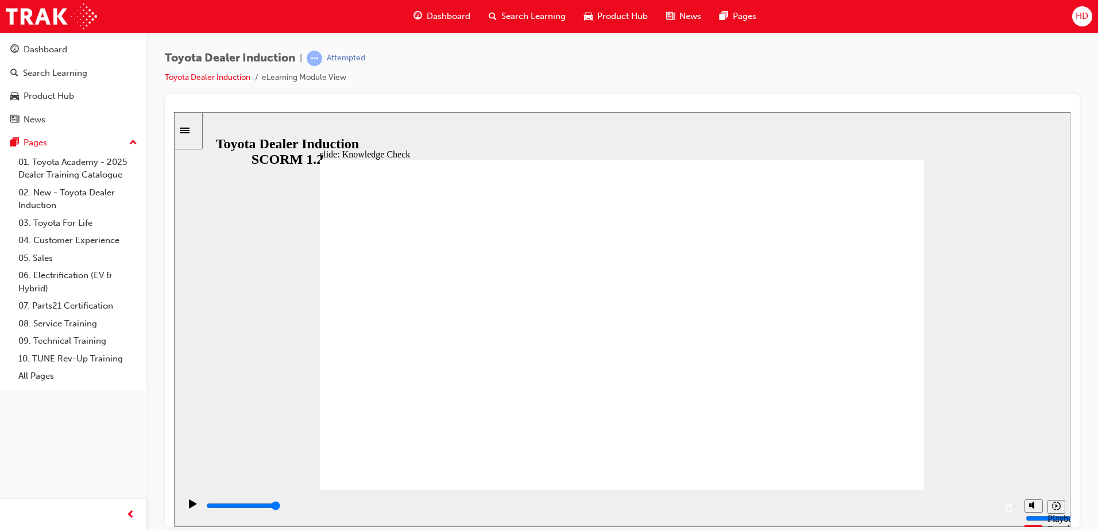
drag, startPoint x: 411, startPoint y: 250, endPoint x: 420, endPoint y: 288, distance: 39.7
drag, startPoint x: 416, startPoint y: 253, endPoint x: 489, endPoint y: 292, distance: 82.5
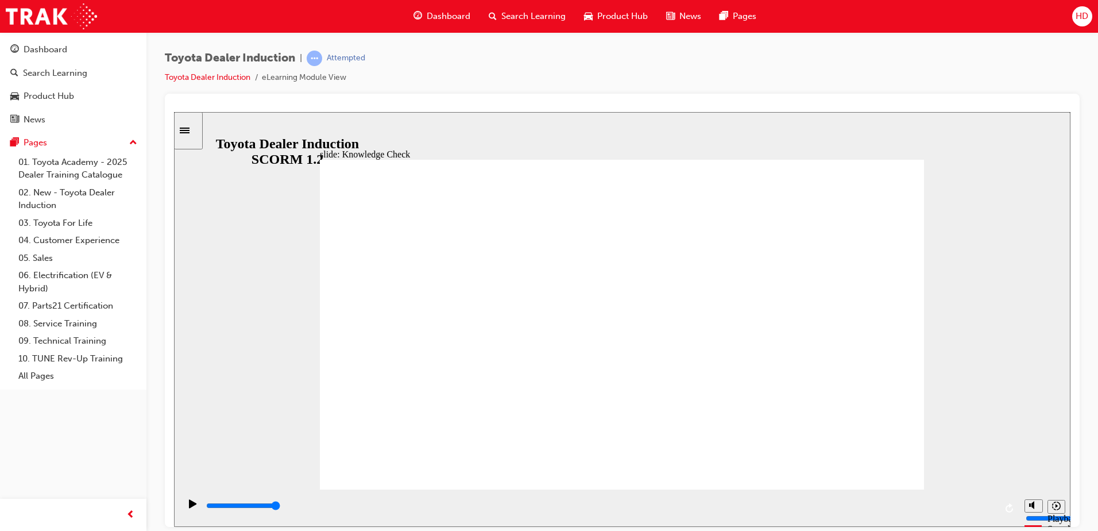
type input "m"
type input "mo"
type input "mov"
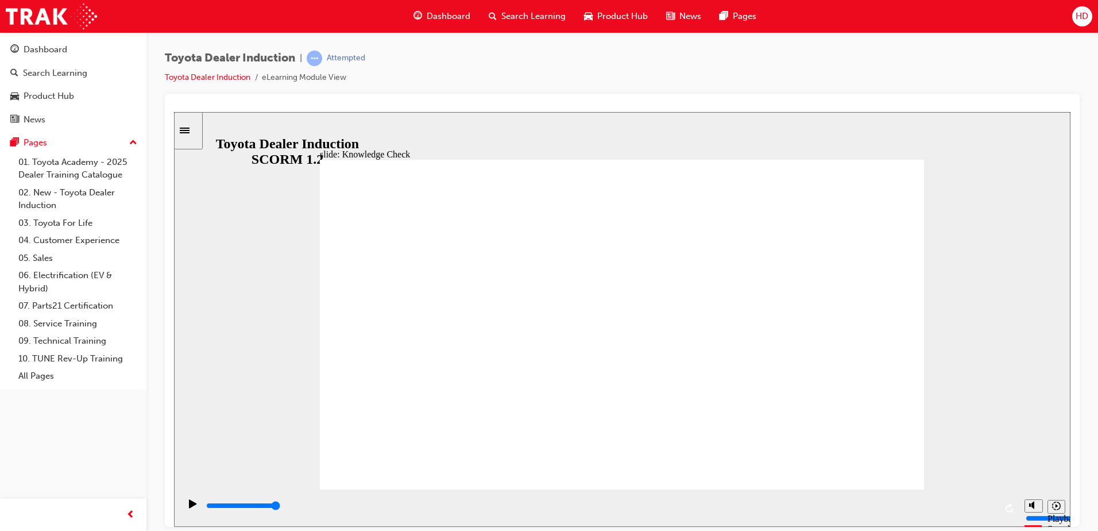
type input "mov"
type input "move"
type input "moved"
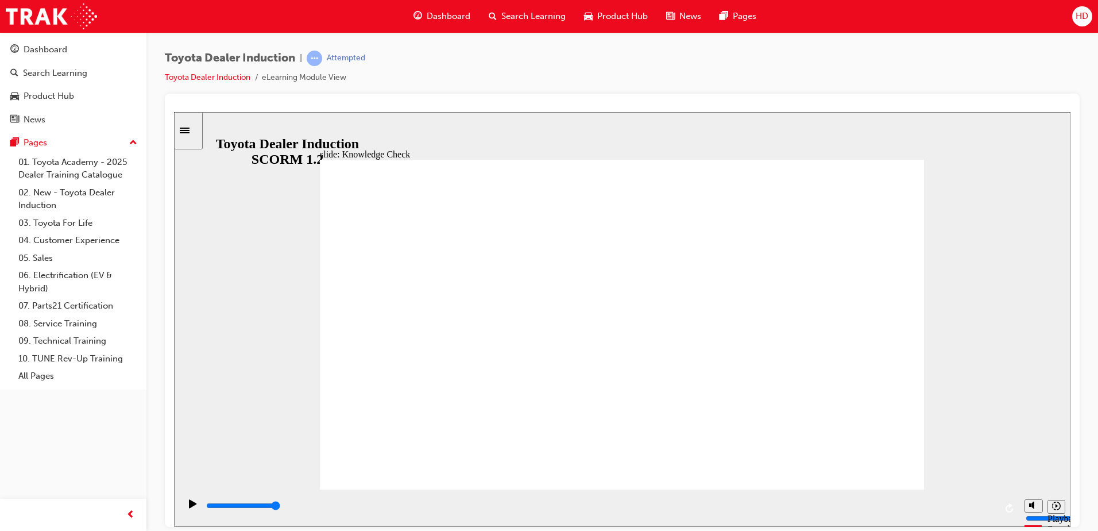
type input "moved"
type input "6500"
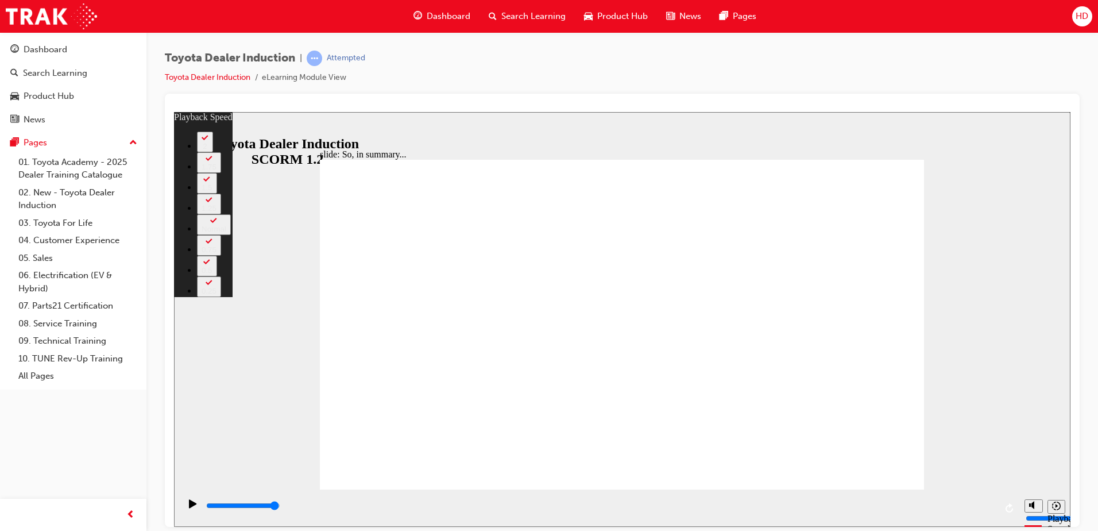
drag, startPoint x: 364, startPoint y: 466, endPoint x: 782, endPoint y: 473, distance: 418.1
drag, startPoint x: 846, startPoint y: 465, endPoint x: 913, endPoint y: 463, distance: 66.6
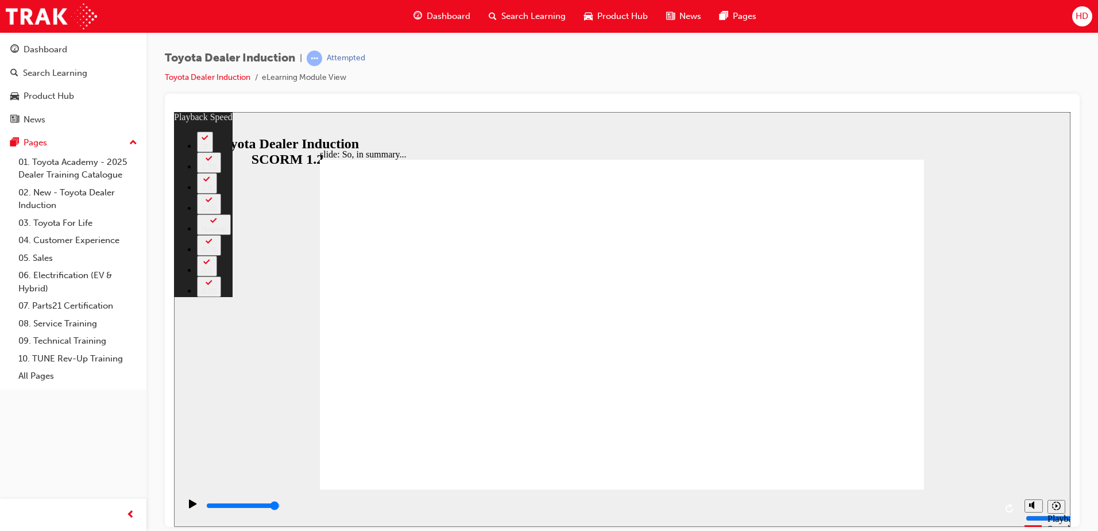
type input "128"
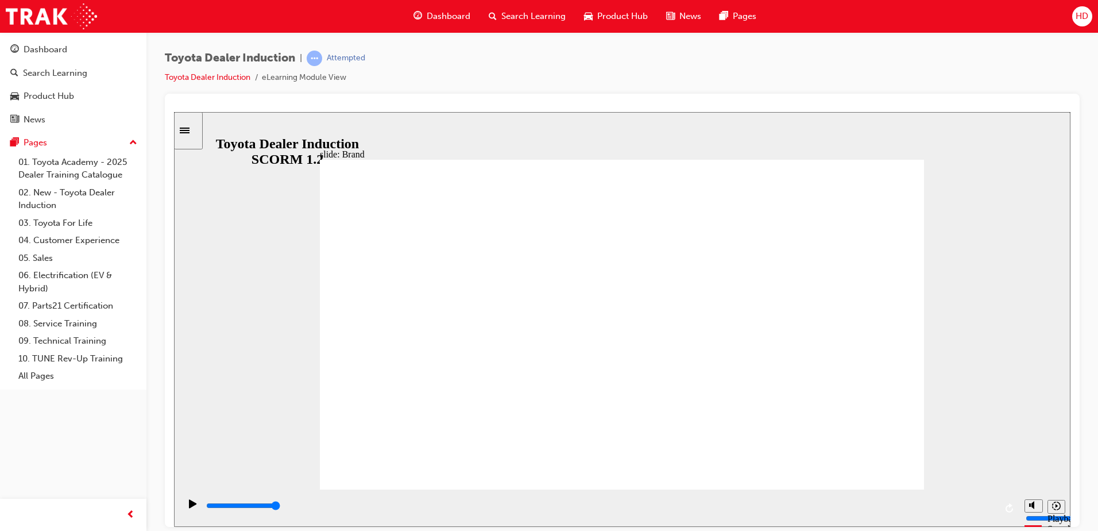
click at [190, 505] on icon "Play (Ctrl+Alt+P)" at bounding box center [193, 502] width 8 height 9
click at [189, 505] on icon "Play (Ctrl+Alt+P)" at bounding box center [192, 502] width 7 height 9
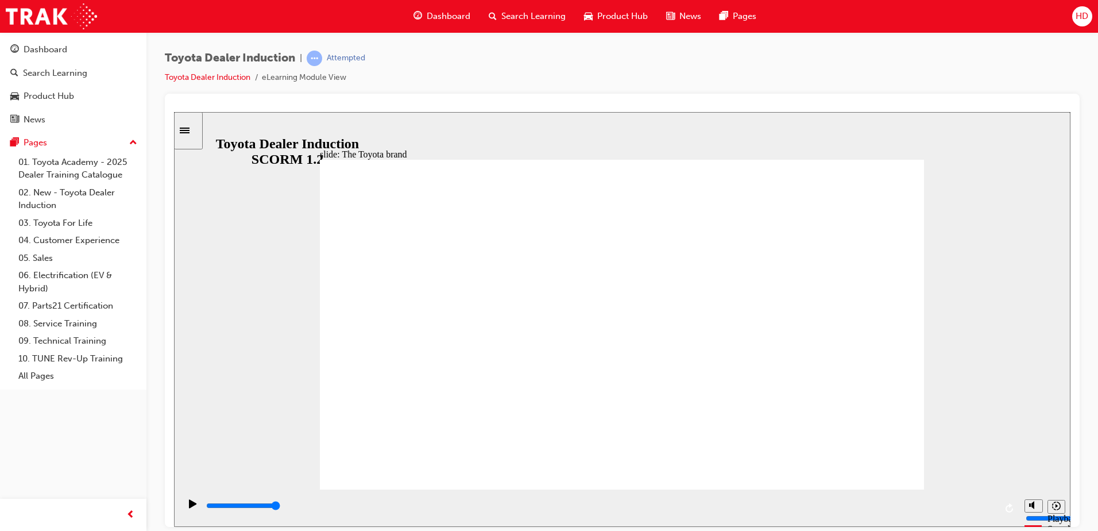
drag, startPoint x: 883, startPoint y: 470, endPoint x: 892, endPoint y: 461, distance: 13.0
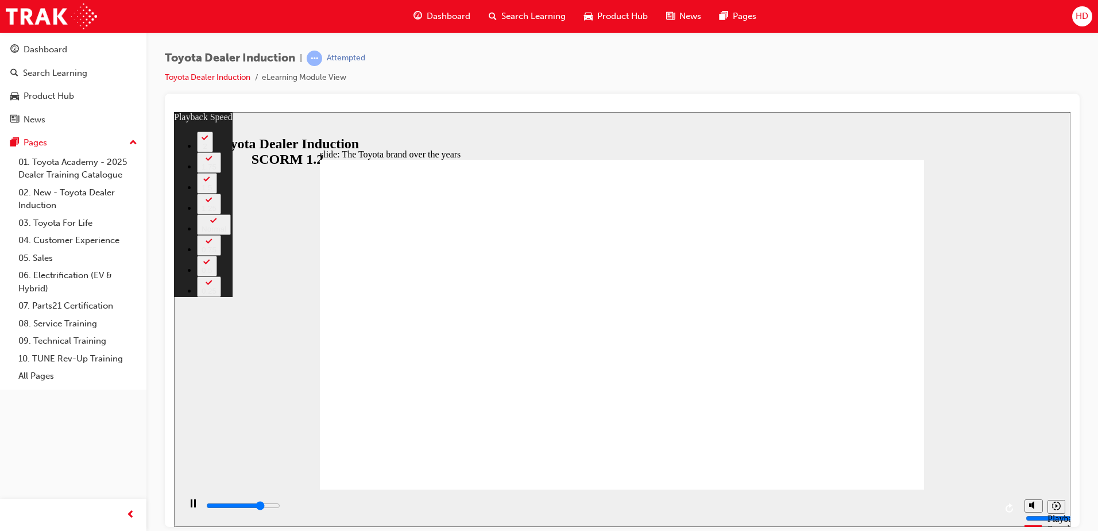
type input "6400"
type input "0"
type input "6700"
type input "0"
type input "6900"
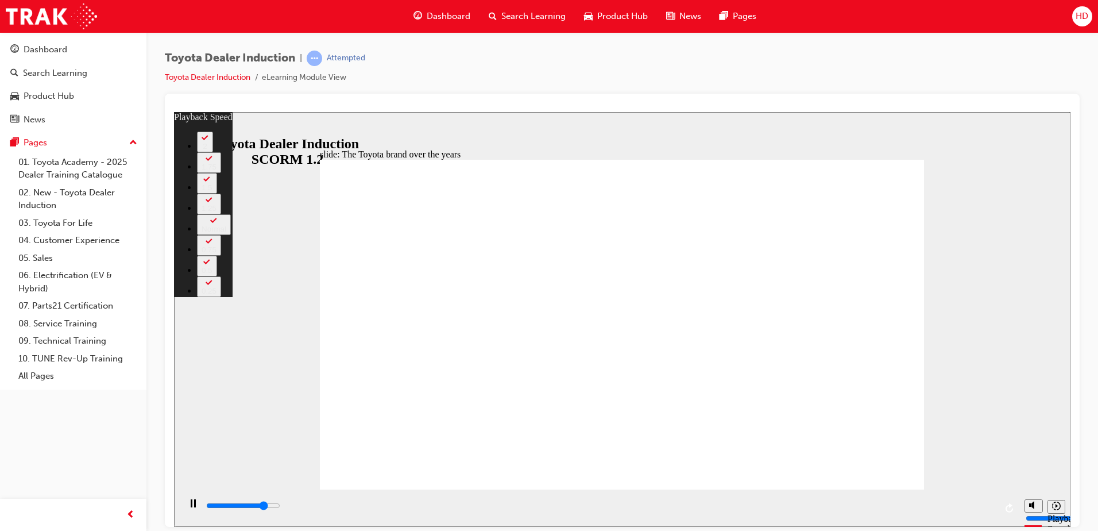
type input "1"
type input "7200"
type input "1"
type input "7400"
type input "1"
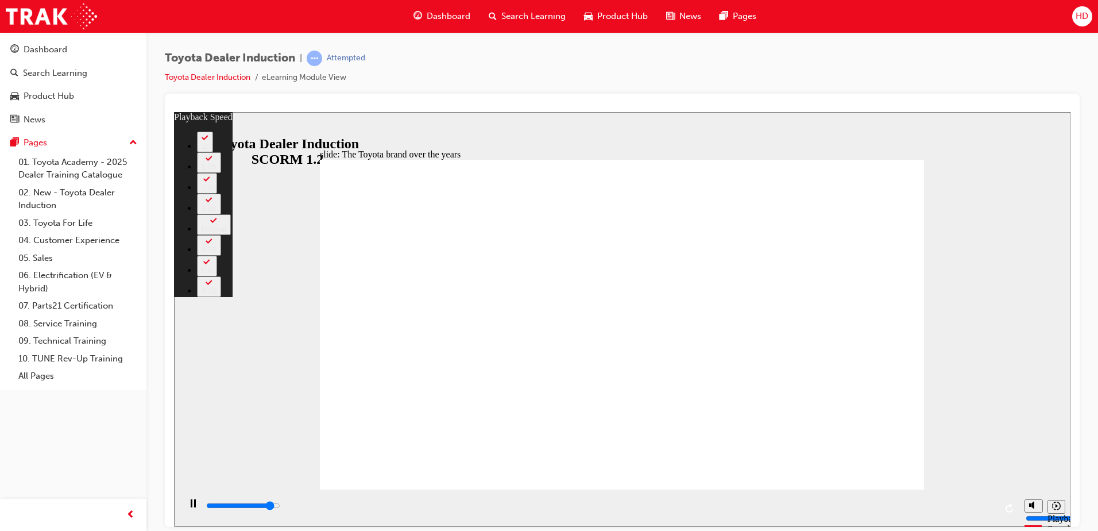
type input "7700"
type input "1"
type input "8000"
type input "2"
type input "8200"
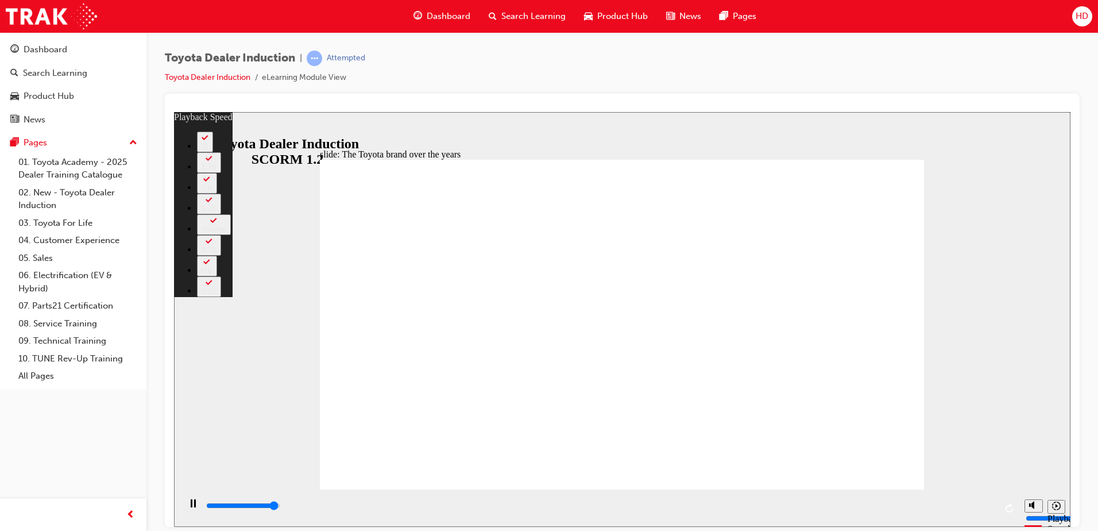
type input "2"
type input "8400"
type input "69"
click at [190, 505] on icon "Play (Ctrl+Alt+P)" at bounding box center [193, 502] width 8 height 9
type input "8400"
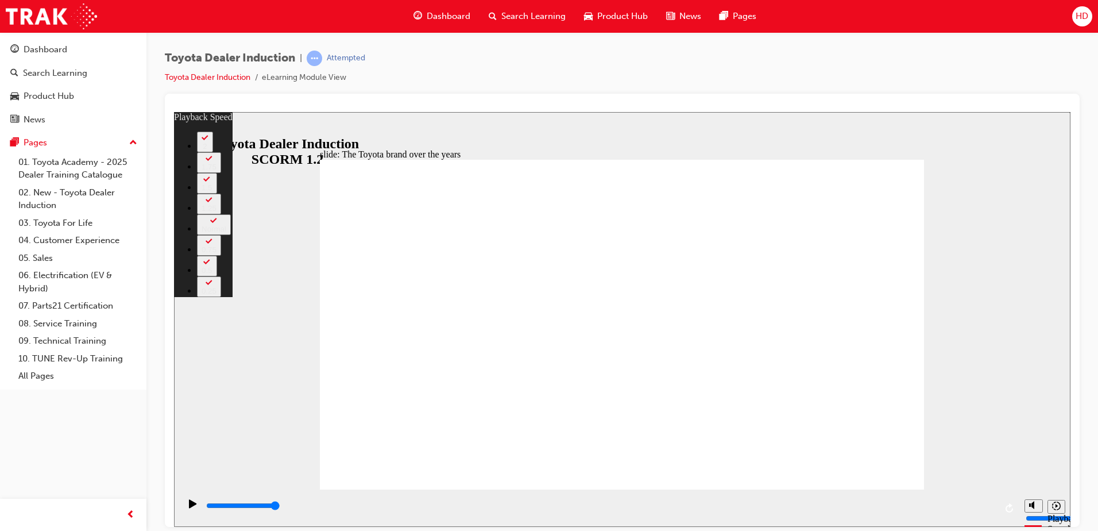
type input "165"
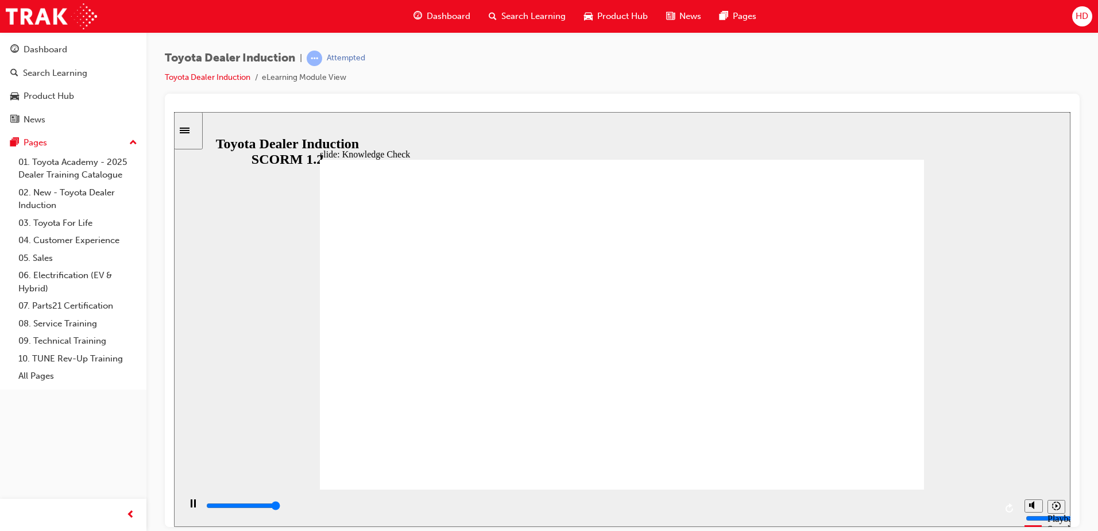
type input "5000"
radio input "true"
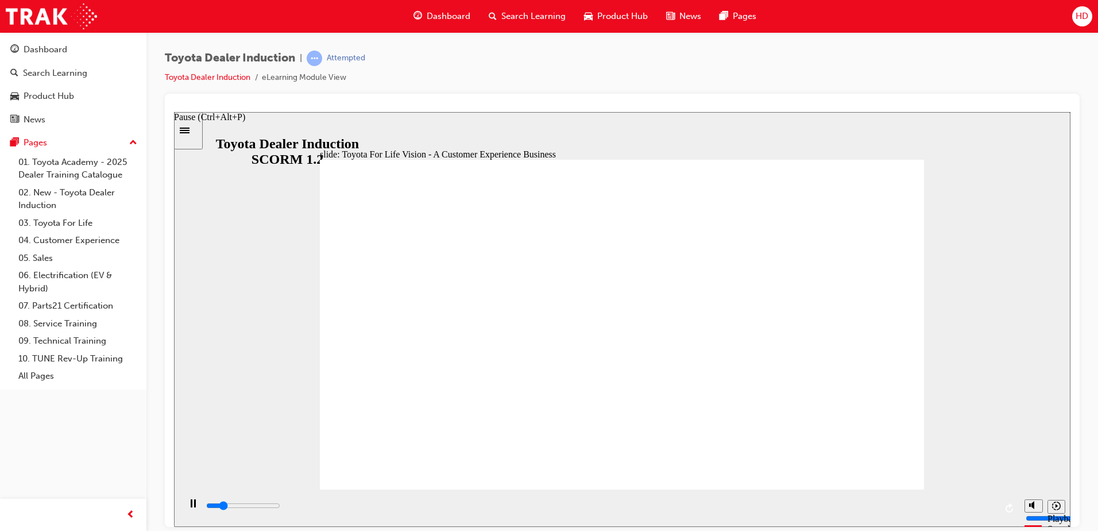
click at [191, 505] on icon "Pause (Ctrl+Alt+P)" at bounding box center [193, 502] width 5 height 8
click at [189, 507] on icon "Play (Ctrl+Alt+P)" at bounding box center [192, 502] width 7 height 9
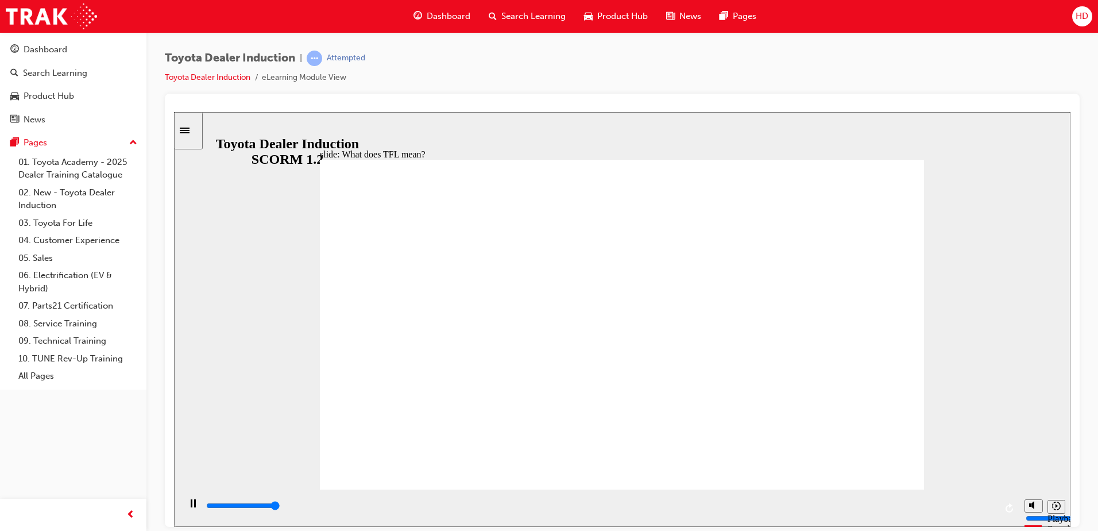
type input "10800"
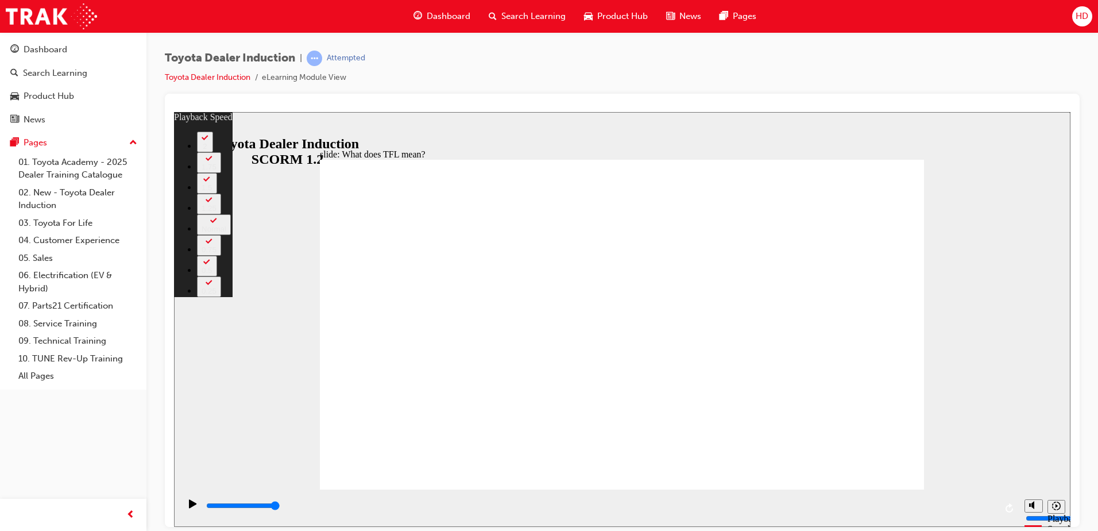
type input "139"
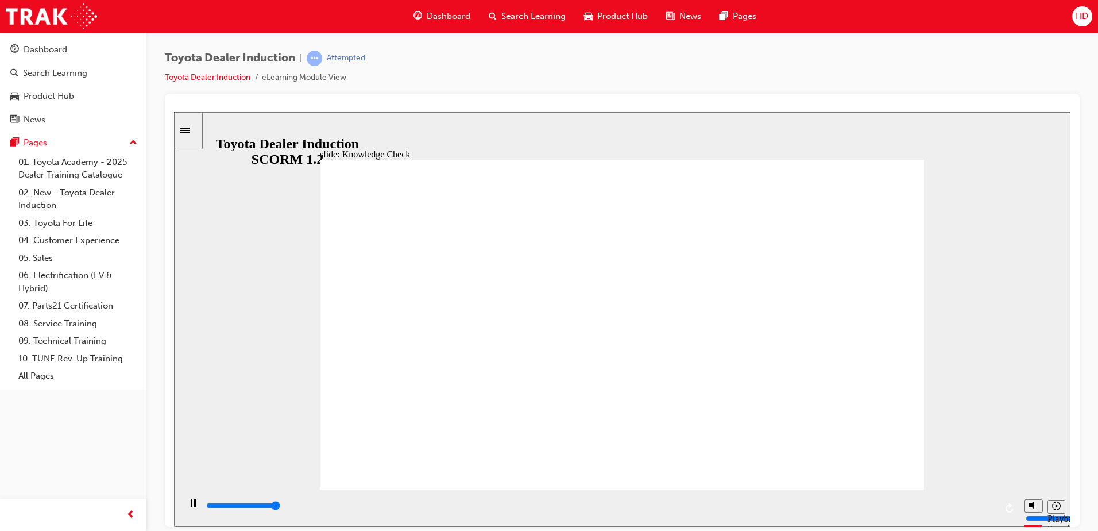
type input "5000"
radio input "true"
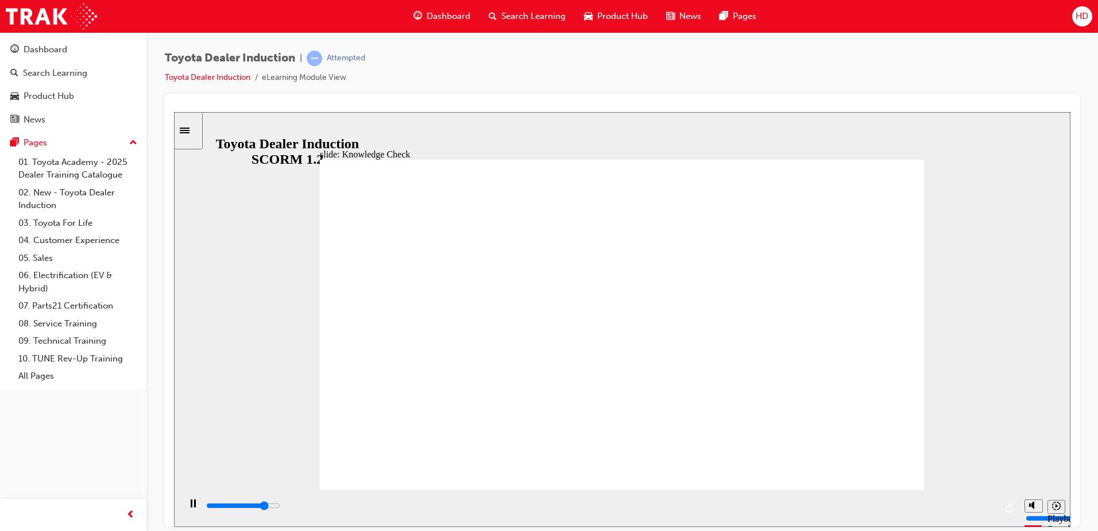
type input "4100"
radio input "true"
type input "5000"
radio input "true"
drag, startPoint x: 869, startPoint y: 178, endPoint x: 879, endPoint y: 170, distance: 12.6
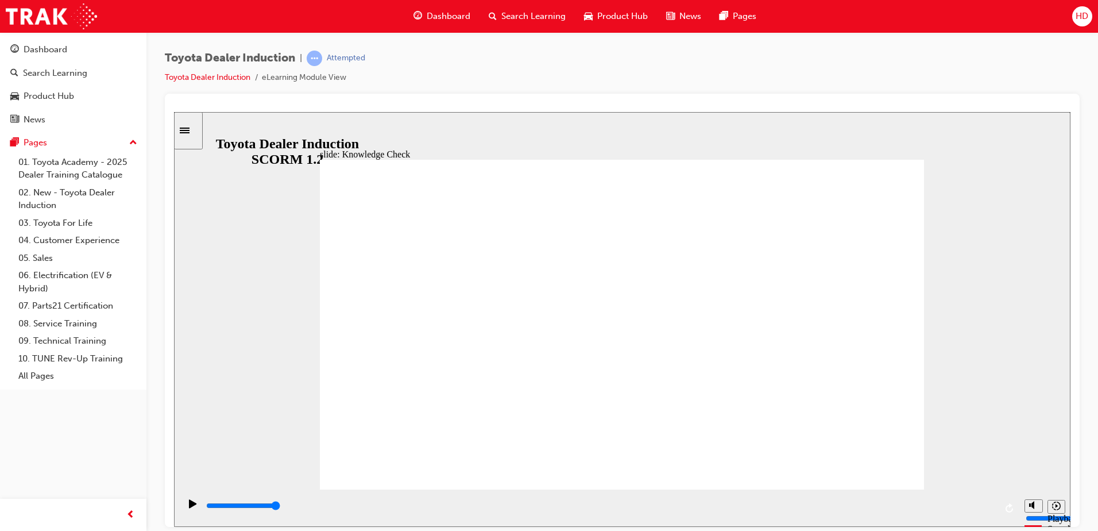
drag, startPoint x: 446, startPoint y: 301, endPoint x: 452, endPoint y: 293, distance: 9.9
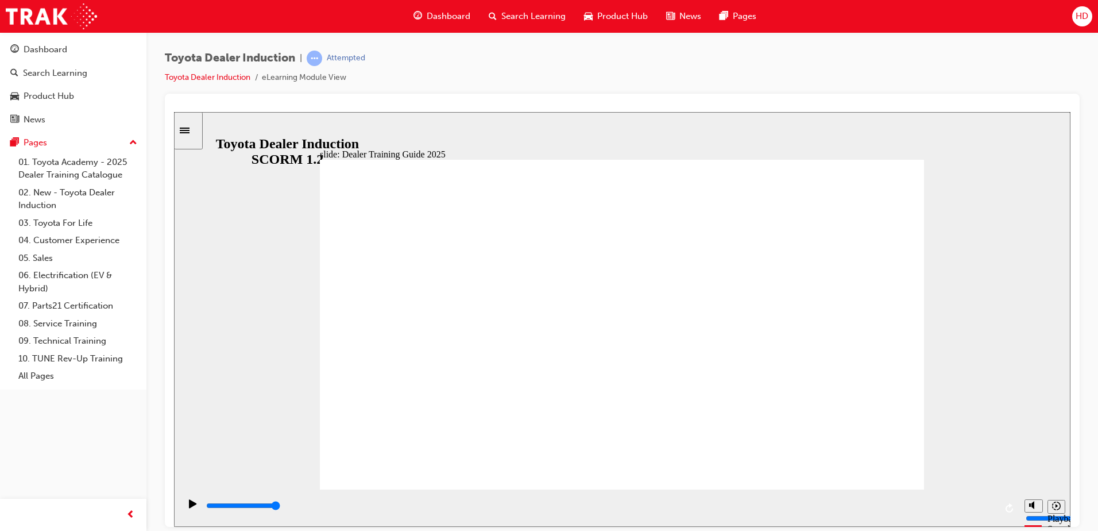
type input "4100"
radio input "true"
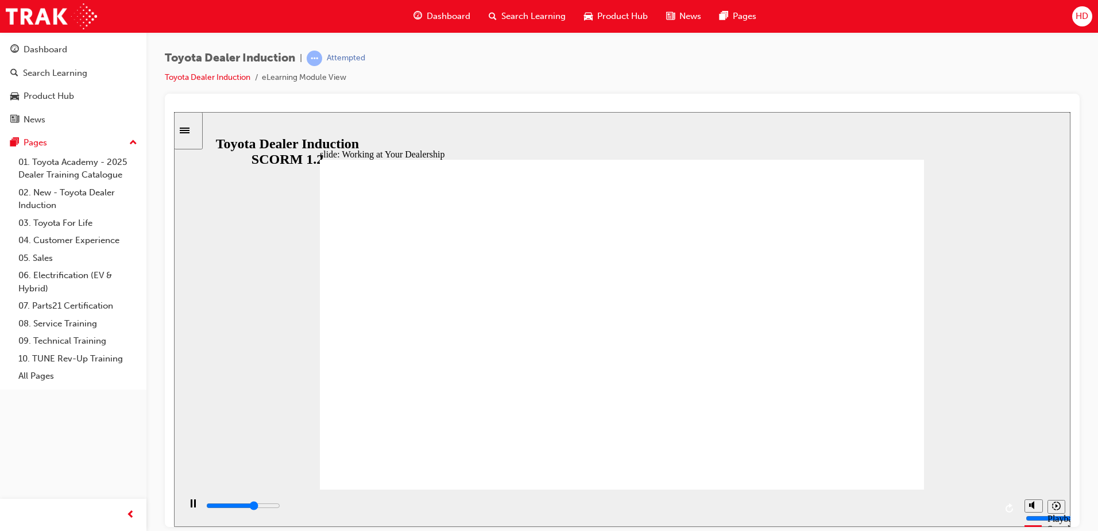
drag, startPoint x: 899, startPoint y: 450, endPoint x: 895, endPoint y: 454, distance: 6.1
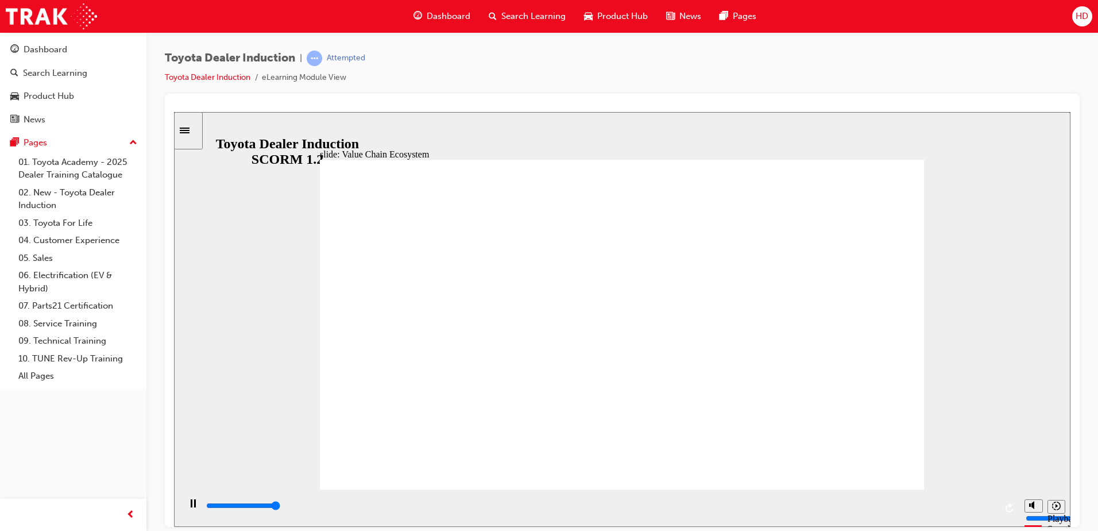
type input "66800"
